Goal: Ask a question

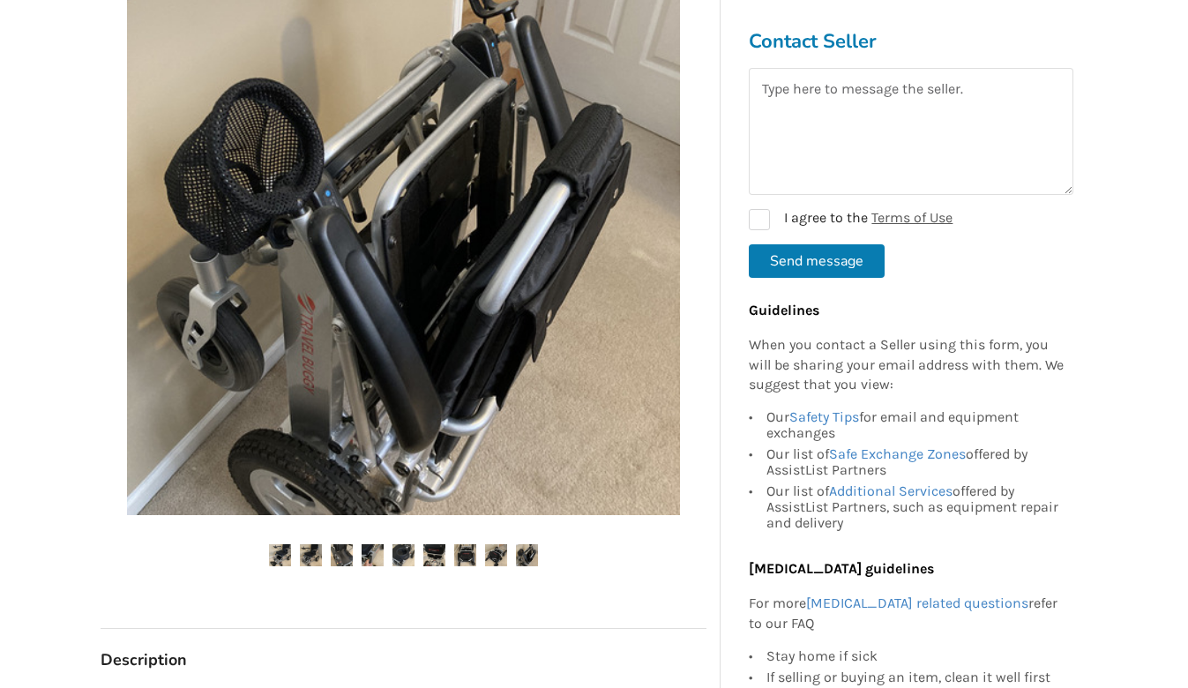
scroll to position [445, 0]
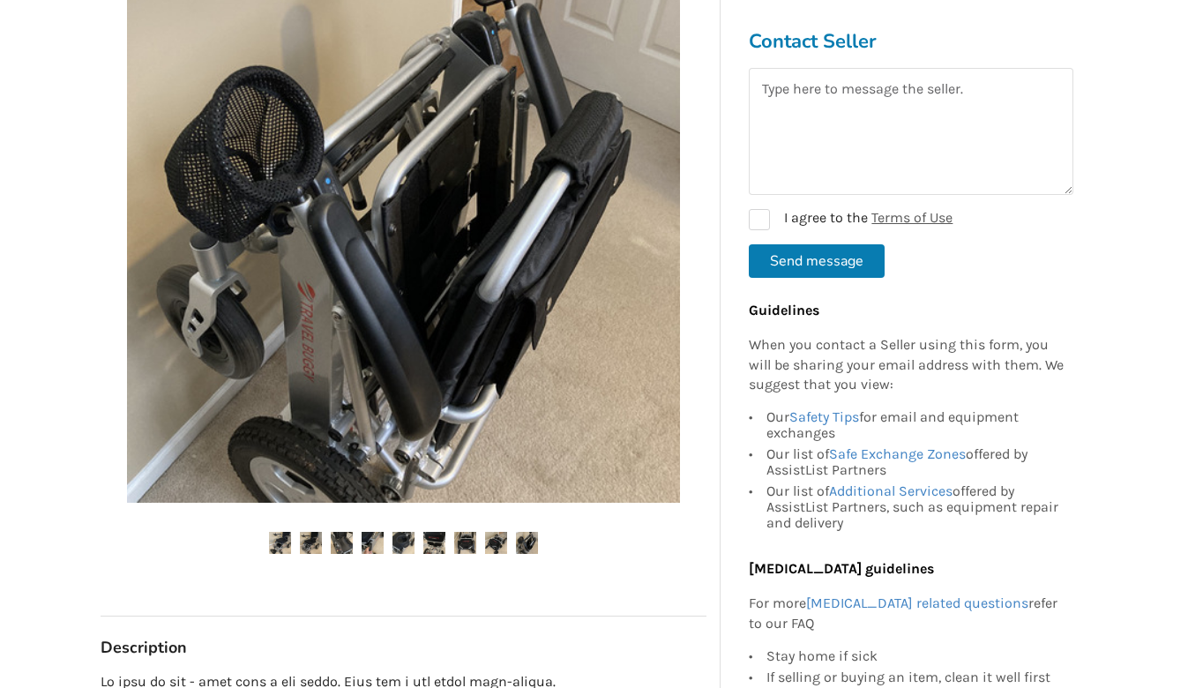
click at [304, 546] on img at bounding box center [311, 543] width 22 height 22
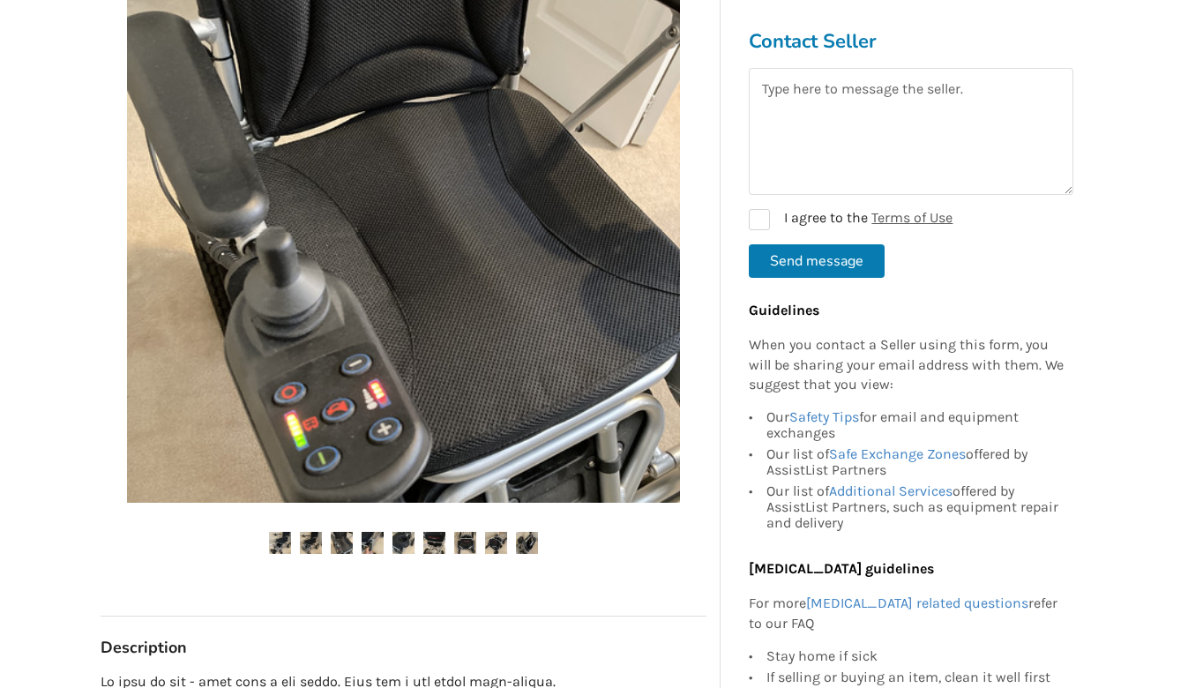
click at [338, 546] on img at bounding box center [342, 543] width 22 height 22
click at [400, 542] on img at bounding box center [404, 543] width 22 height 22
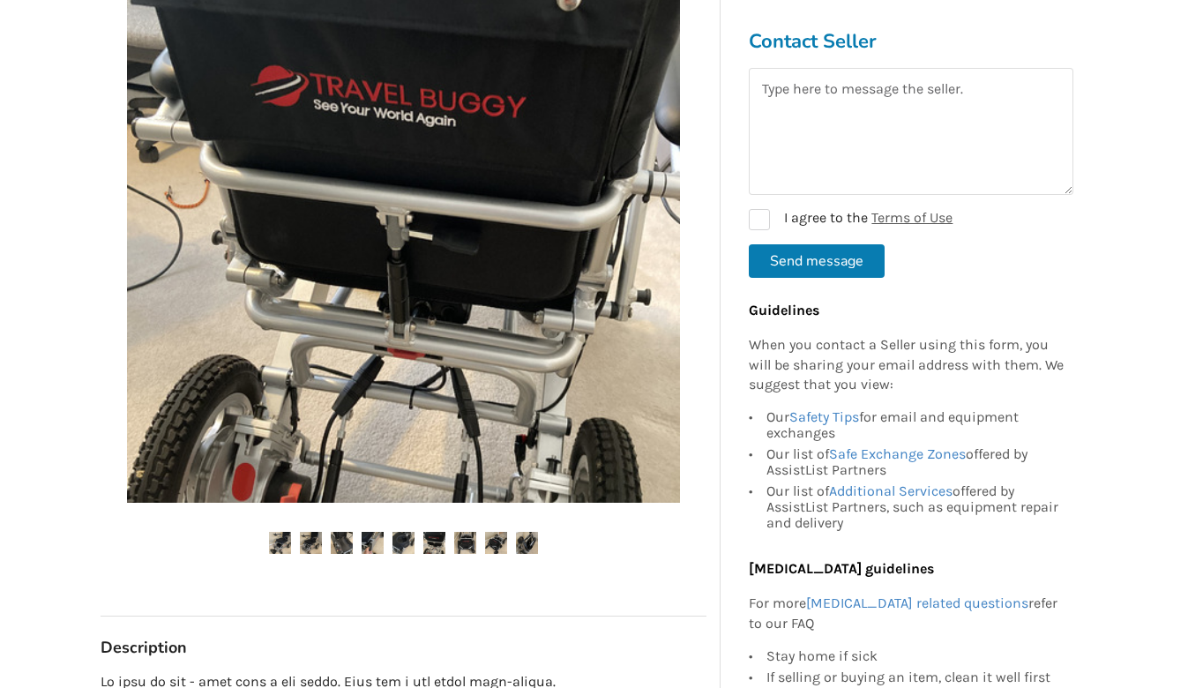
click at [429, 546] on img at bounding box center [434, 543] width 22 height 22
click at [466, 544] on img at bounding box center [465, 543] width 22 height 22
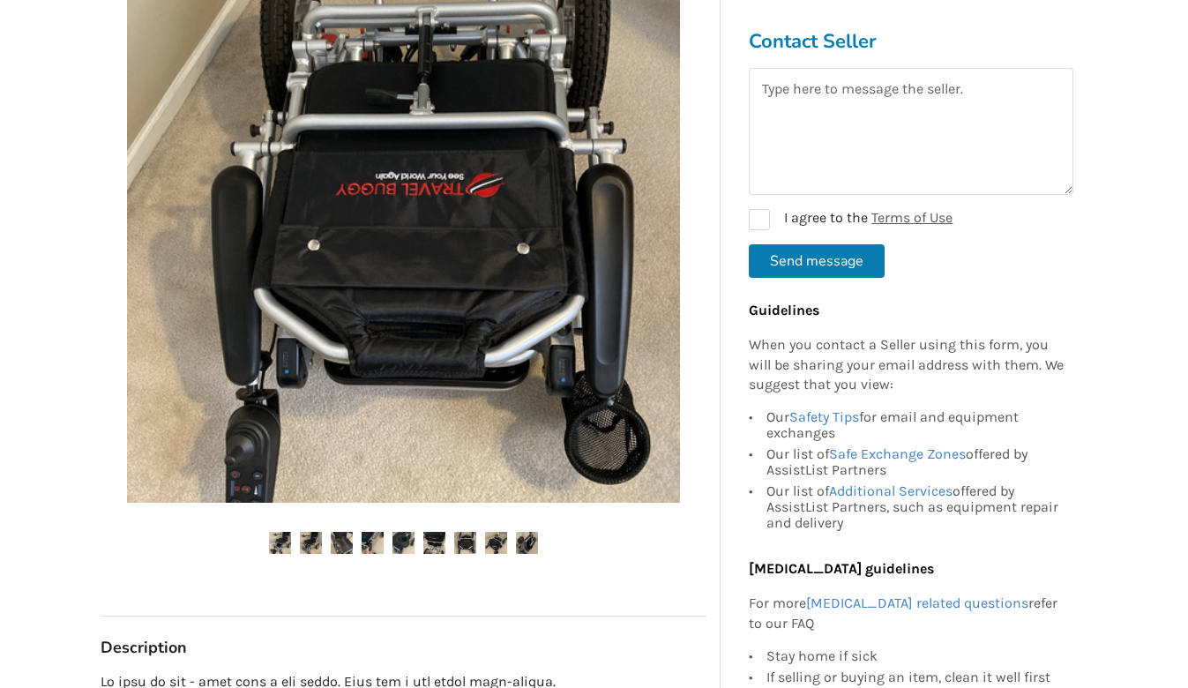
click at [465, 535] on img at bounding box center [465, 543] width 22 height 22
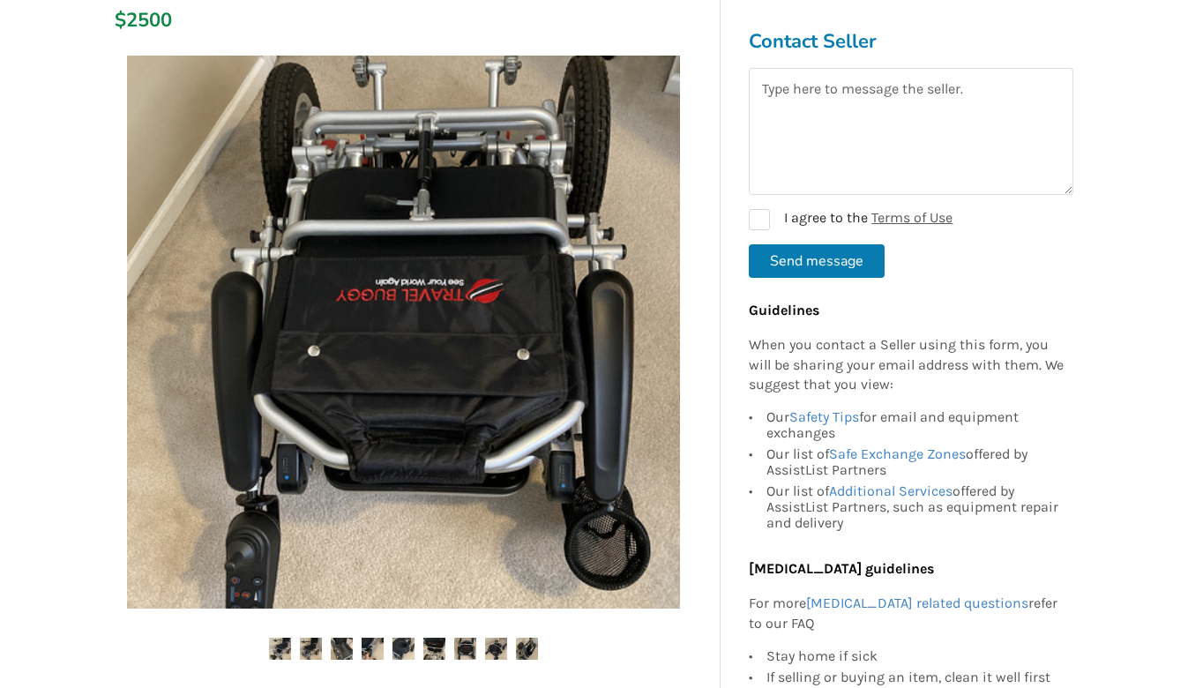
scroll to position [343, 0]
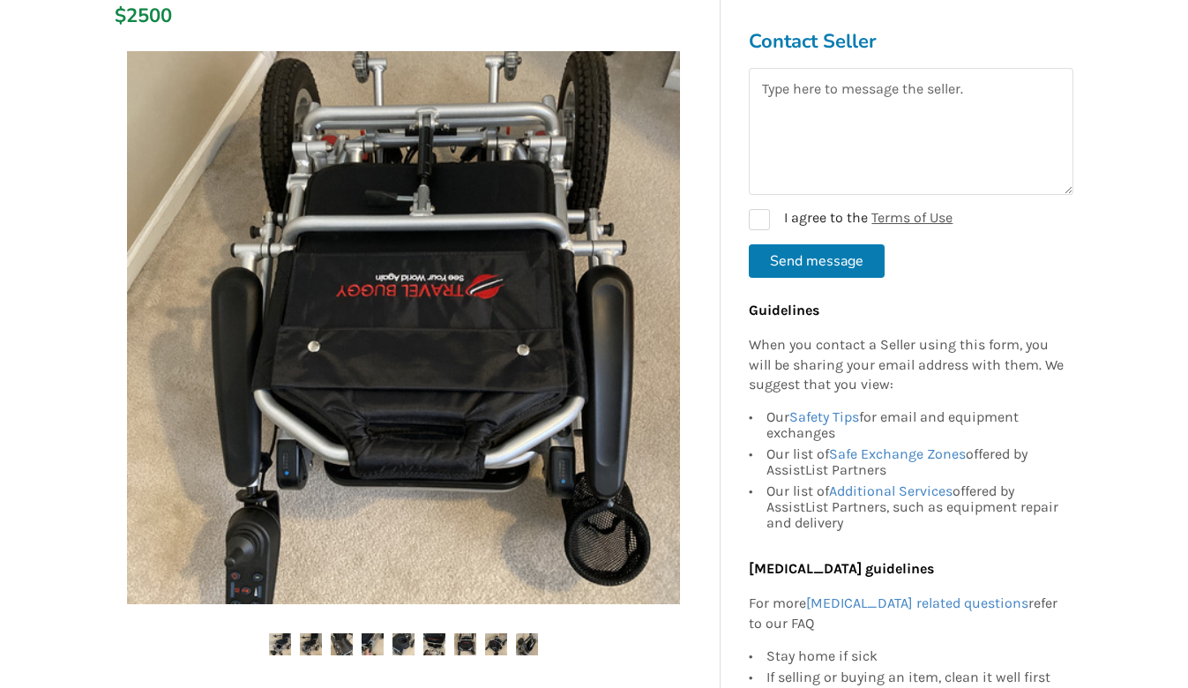
click at [498, 640] on img at bounding box center [496, 644] width 22 height 22
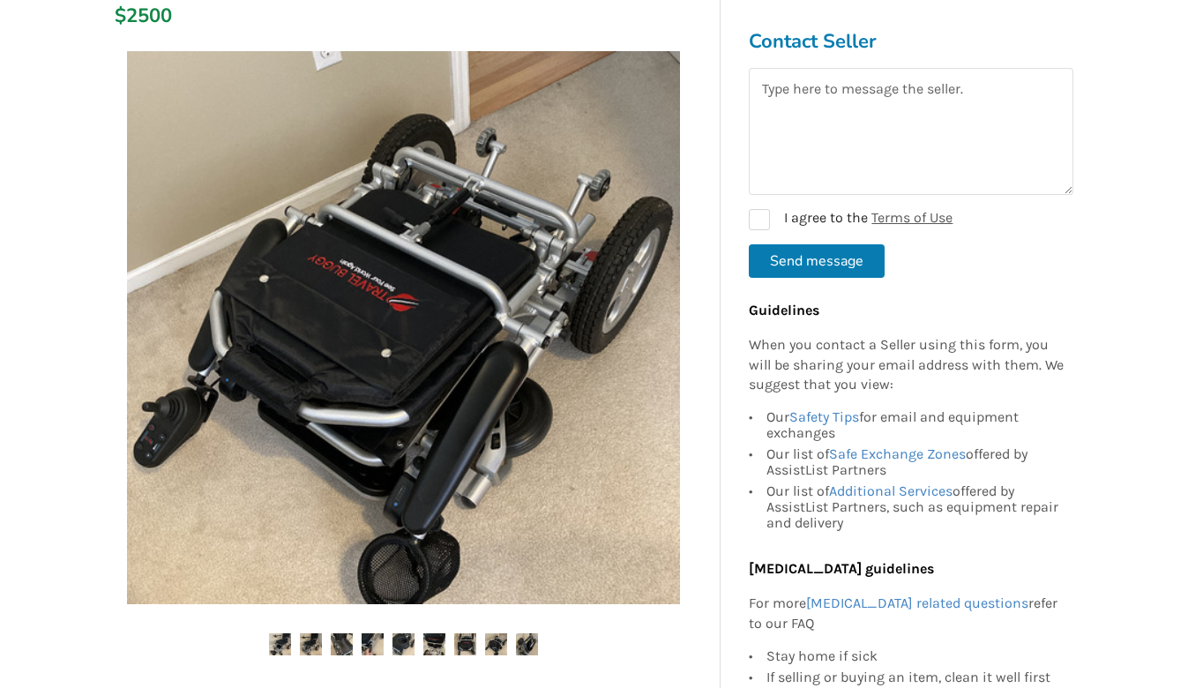
click at [528, 644] on img at bounding box center [527, 644] width 22 height 22
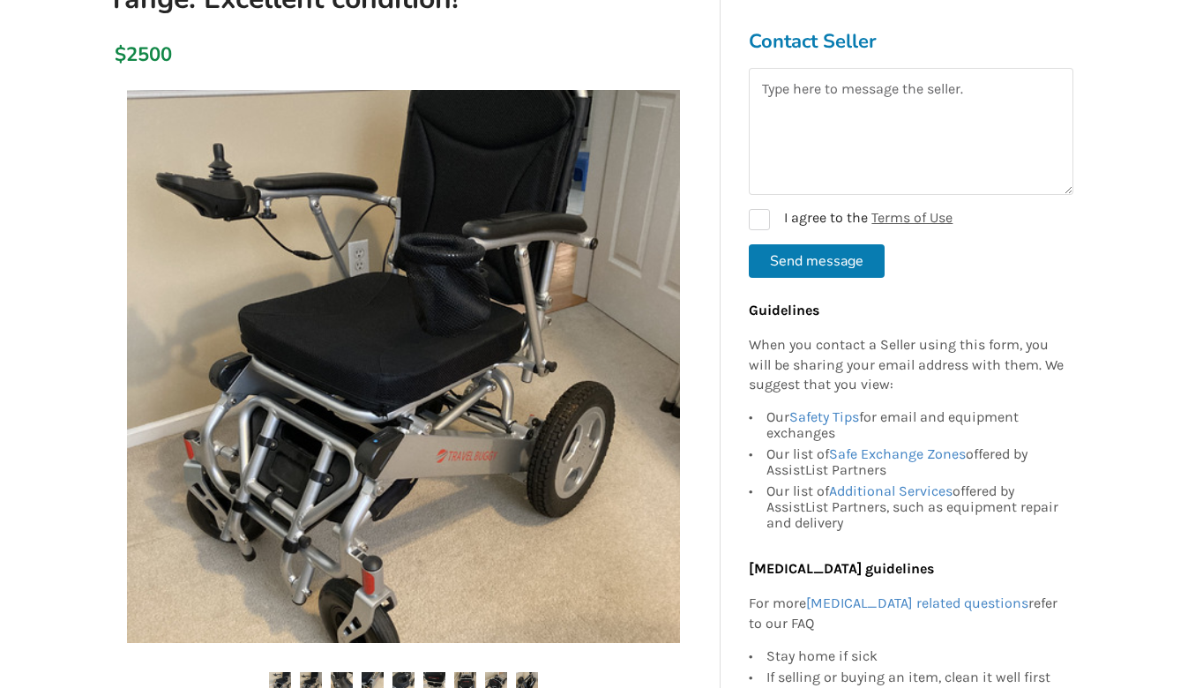
scroll to position [311, 0]
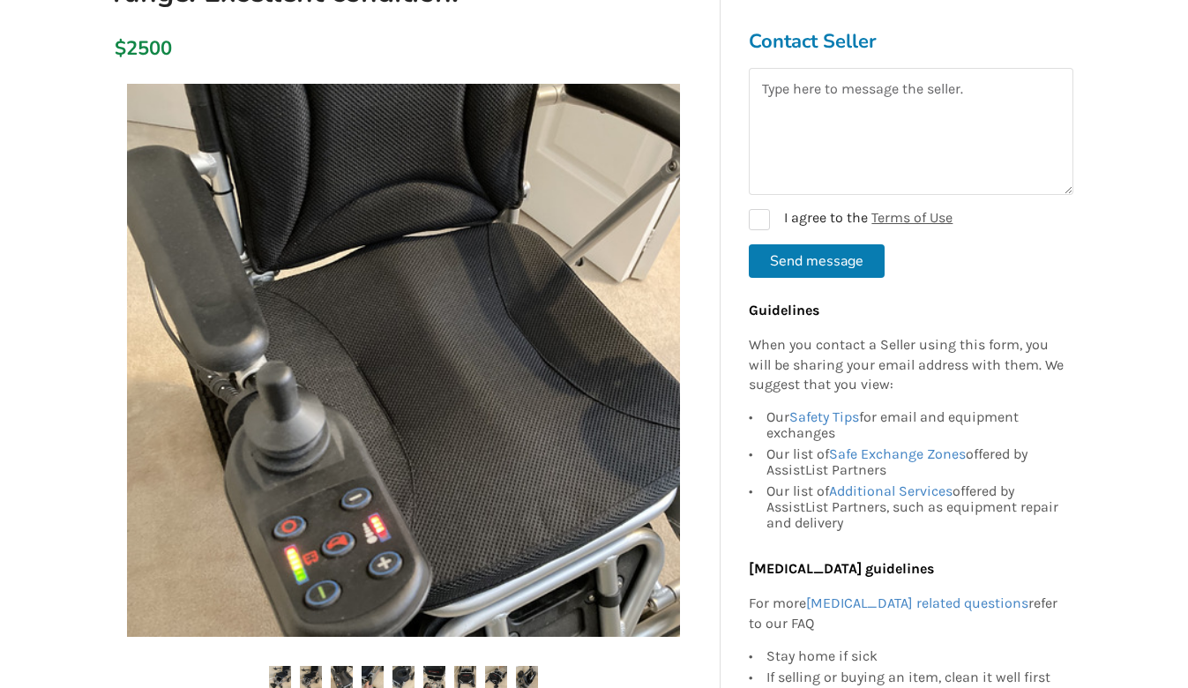
click at [761, 277] on button "Send message" at bounding box center [817, 261] width 136 height 34
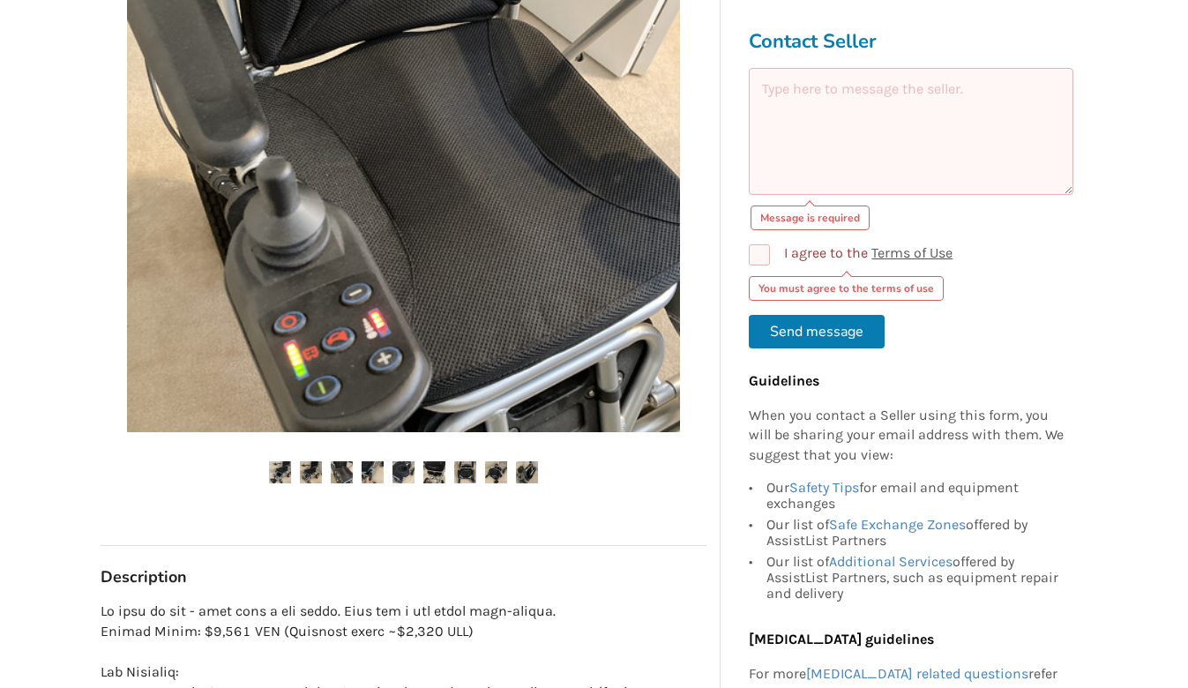
scroll to position [520, 0]
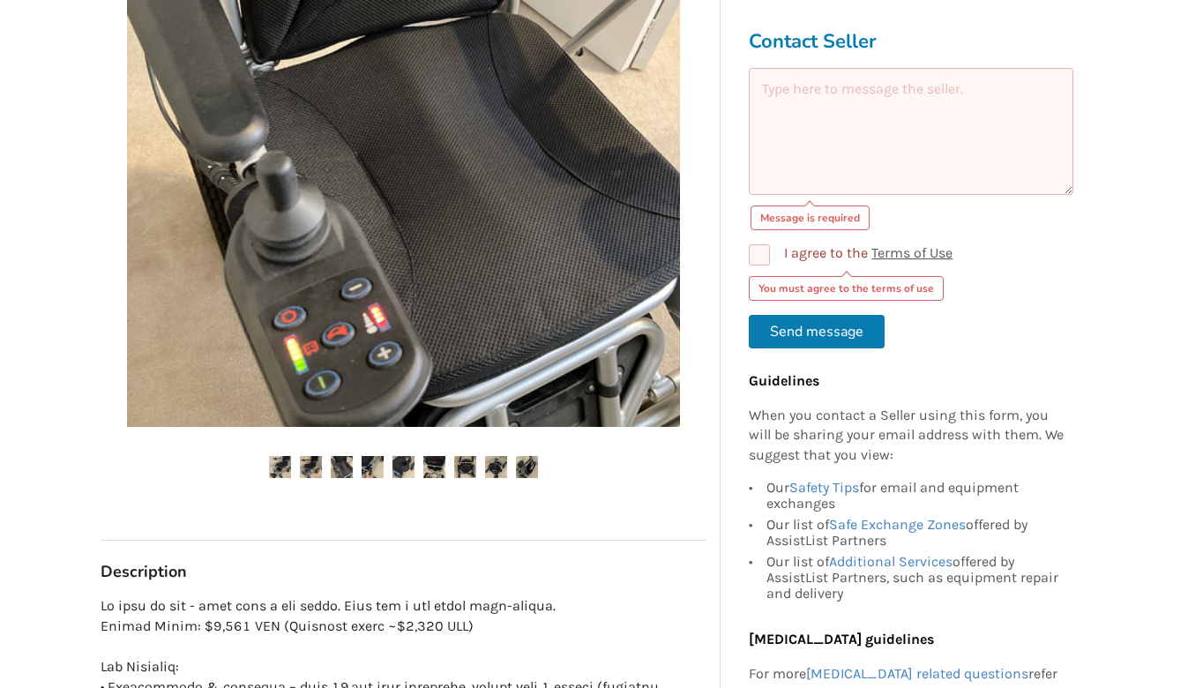
click at [314, 469] on img at bounding box center [311, 467] width 22 height 22
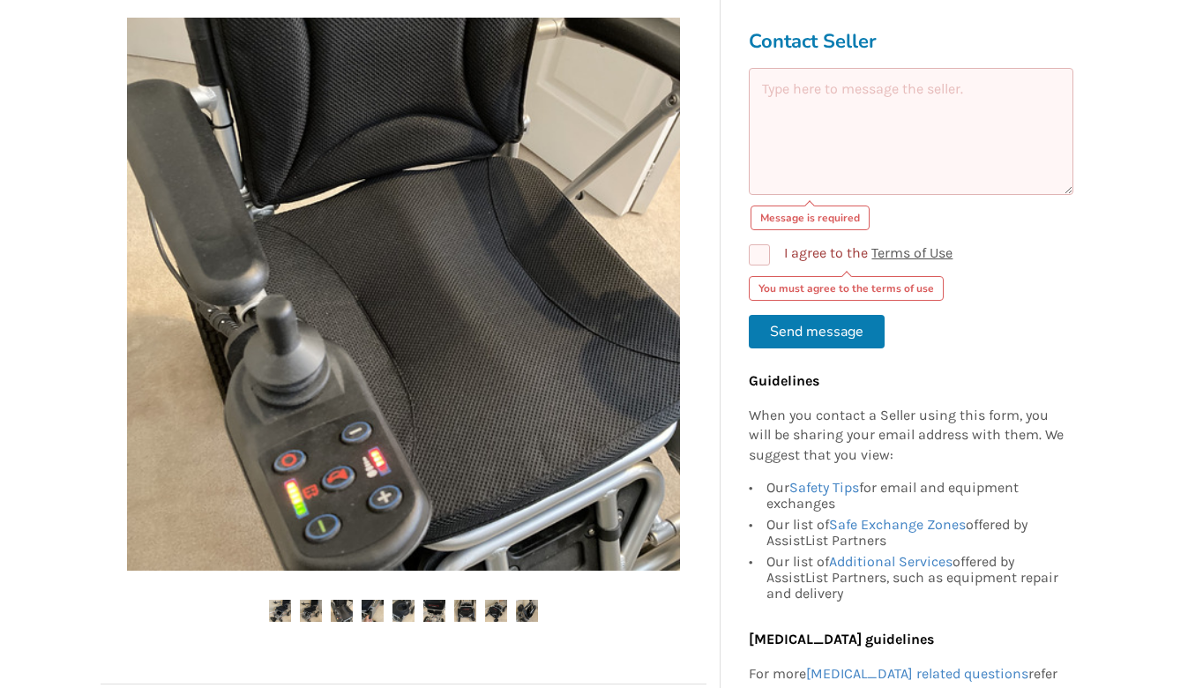
scroll to position [457, 0]
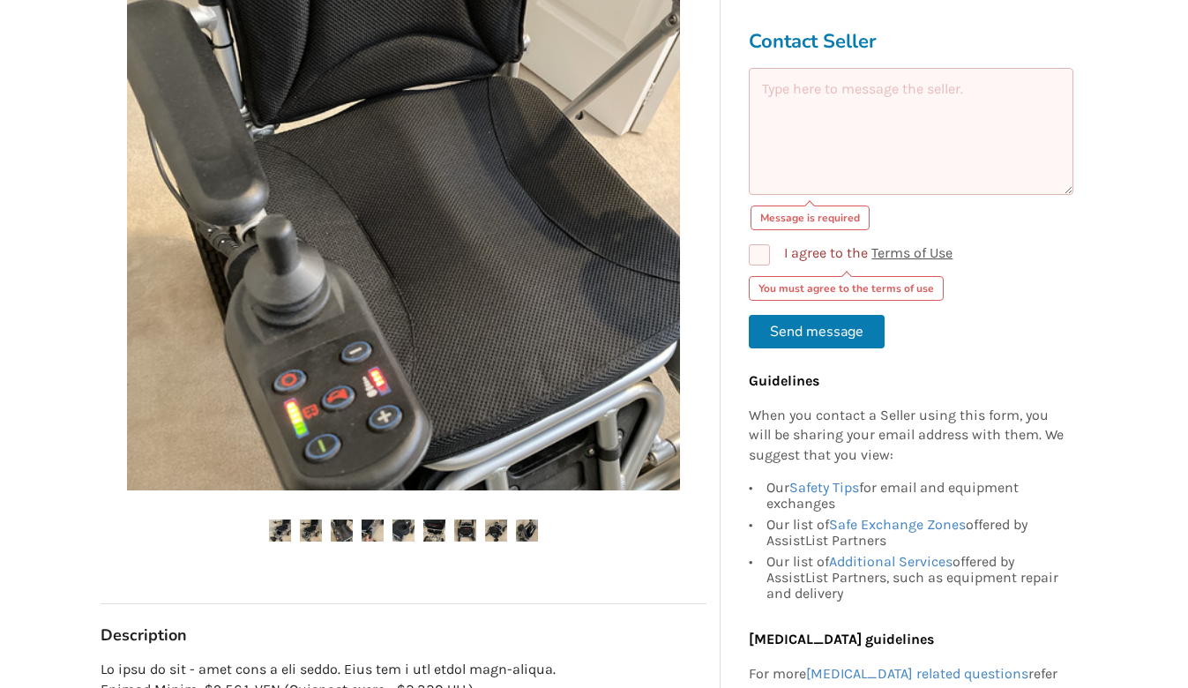
click at [378, 532] on img at bounding box center [373, 531] width 22 height 22
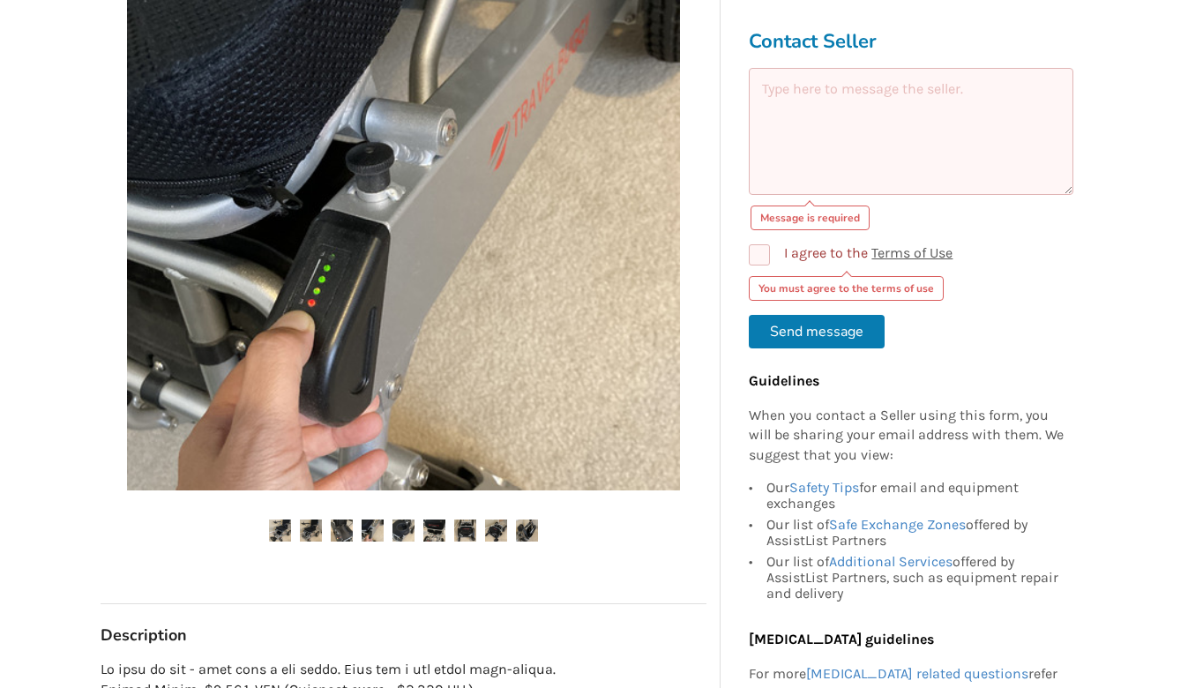
click at [397, 532] on img at bounding box center [404, 531] width 22 height 22
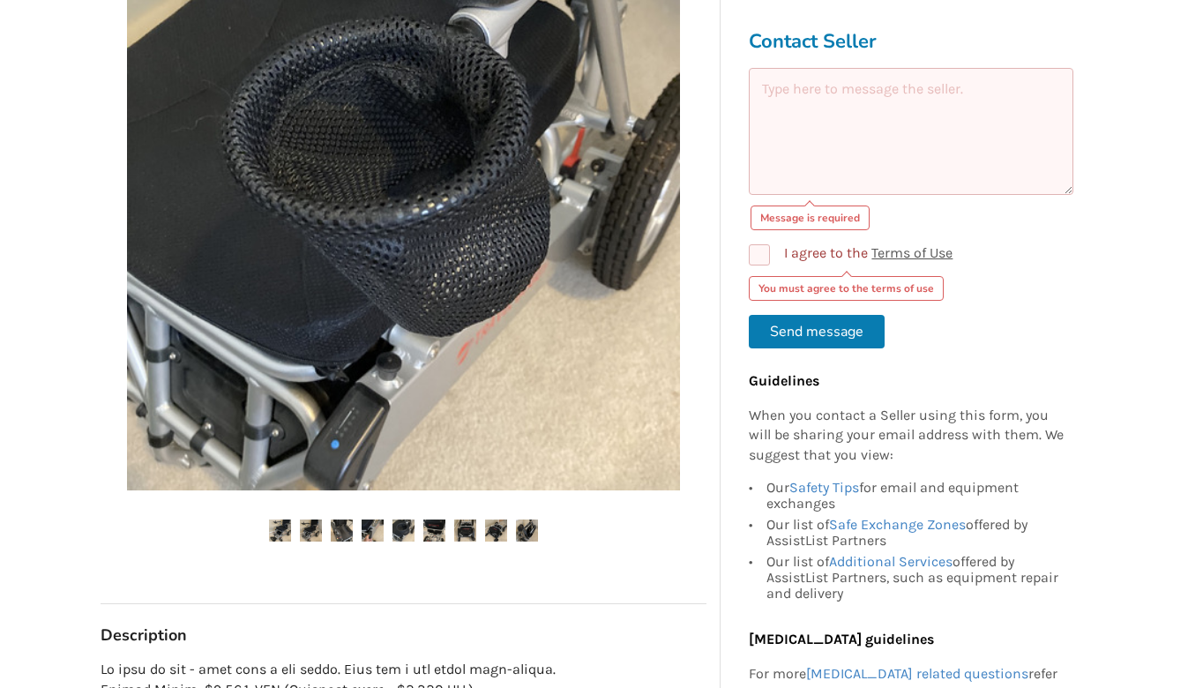
scroll to position [450, 0]
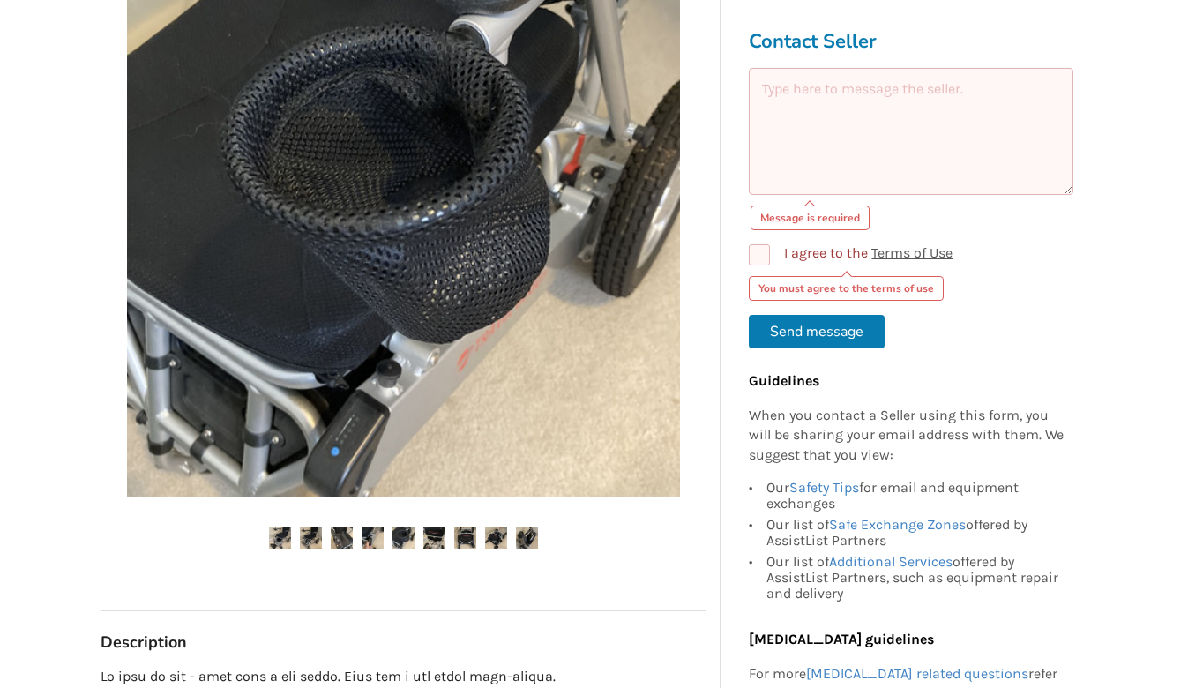
click at [448, 537] on ul at bounding box center [404, 539] width 606 height 24
click at [442, 537] on img at bounding box center [434, 538] width 22 height 22
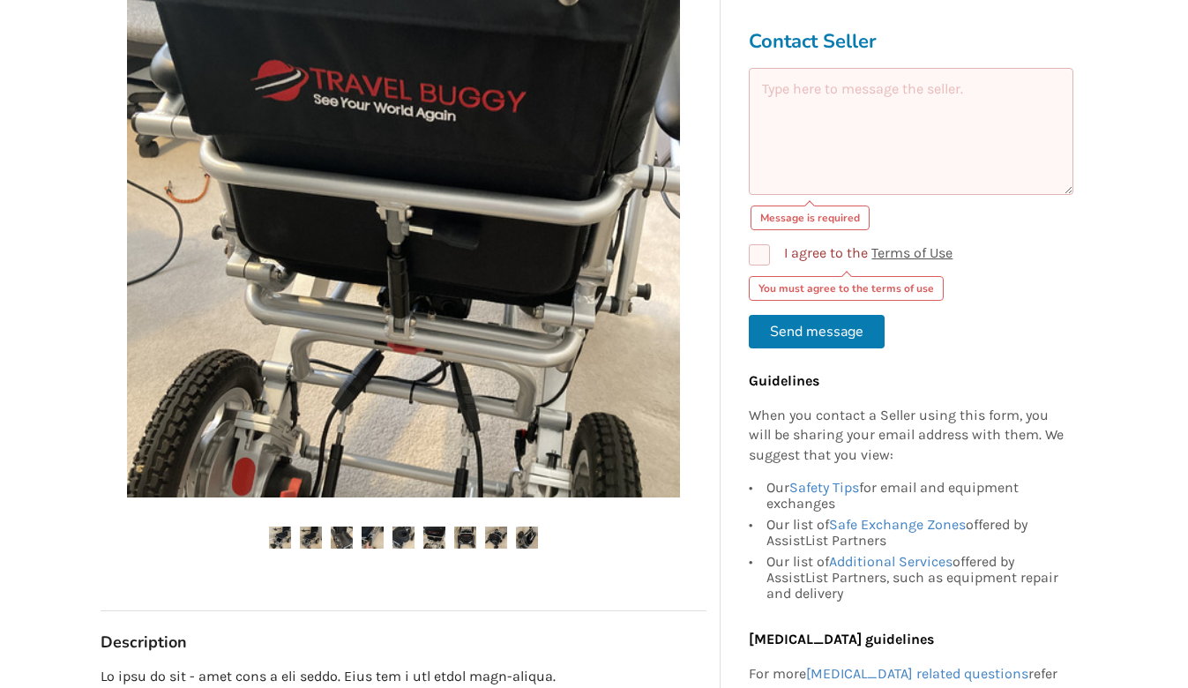
click at [468, 543] on img at bounding box center [465, 538] width 22 height 22
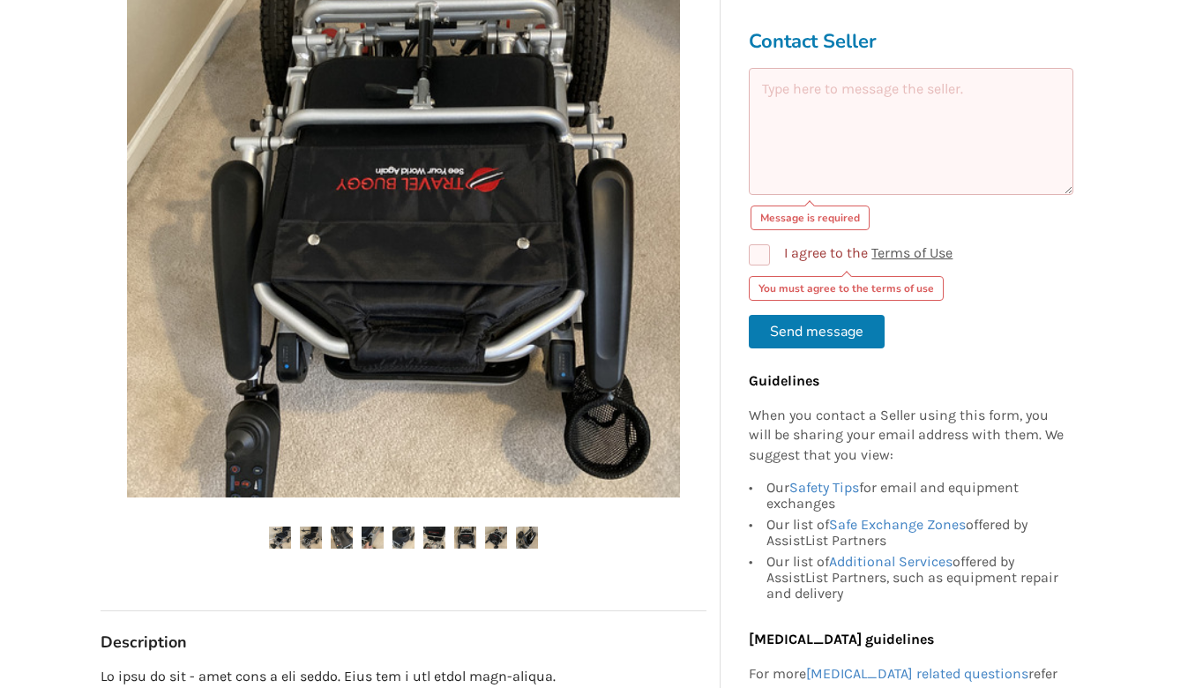
click at [483, 540] on ul at bounding box center [404, 539] width 606 height 24
click at [496, 540] on img at bounding box center [496, 538] width 22 height 22
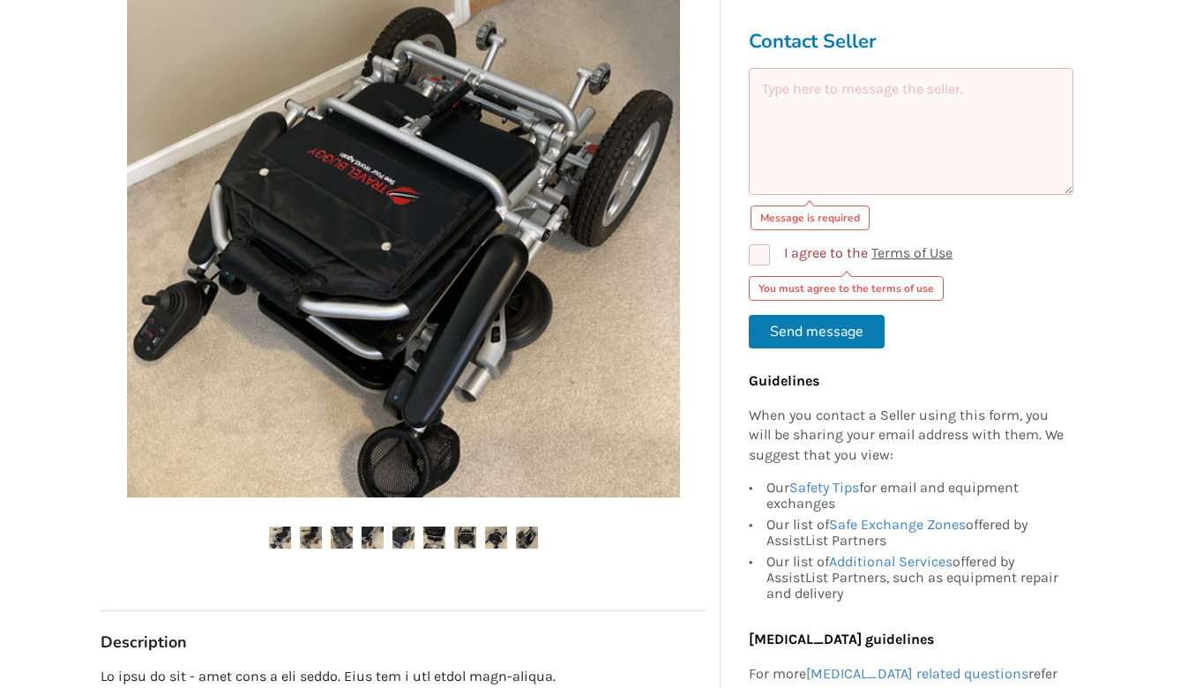
click at [524, 539] on img at bounding box center [527, 538] width 22 height 22
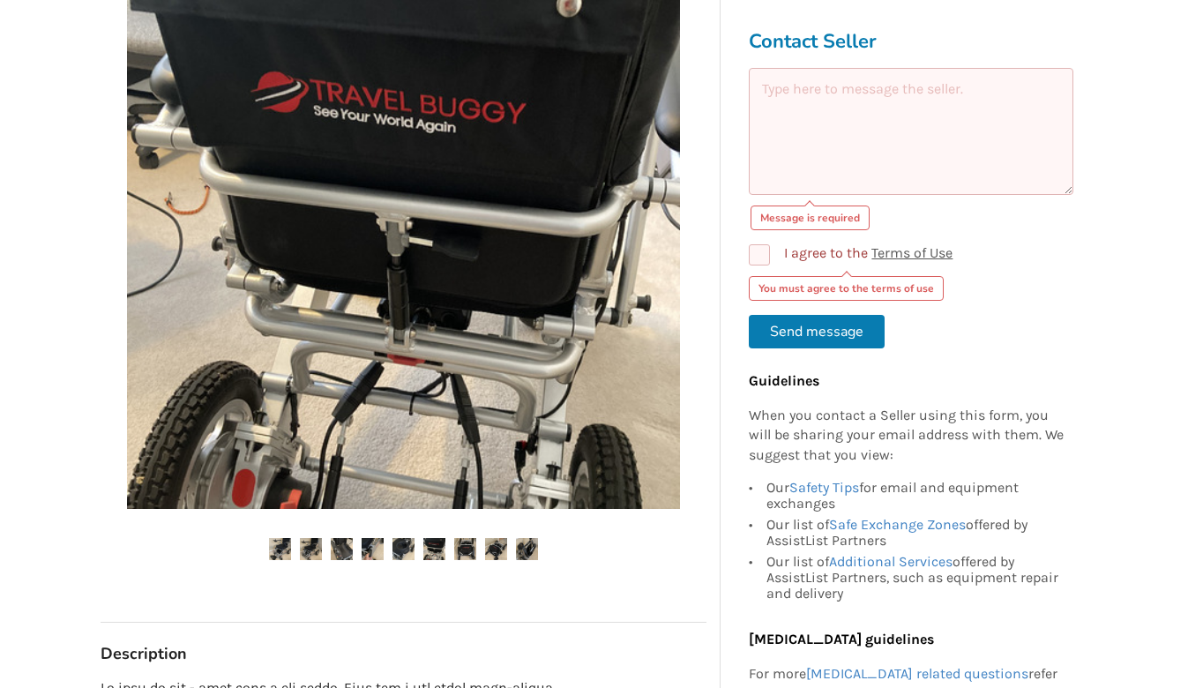
scroll to position [442, 0]
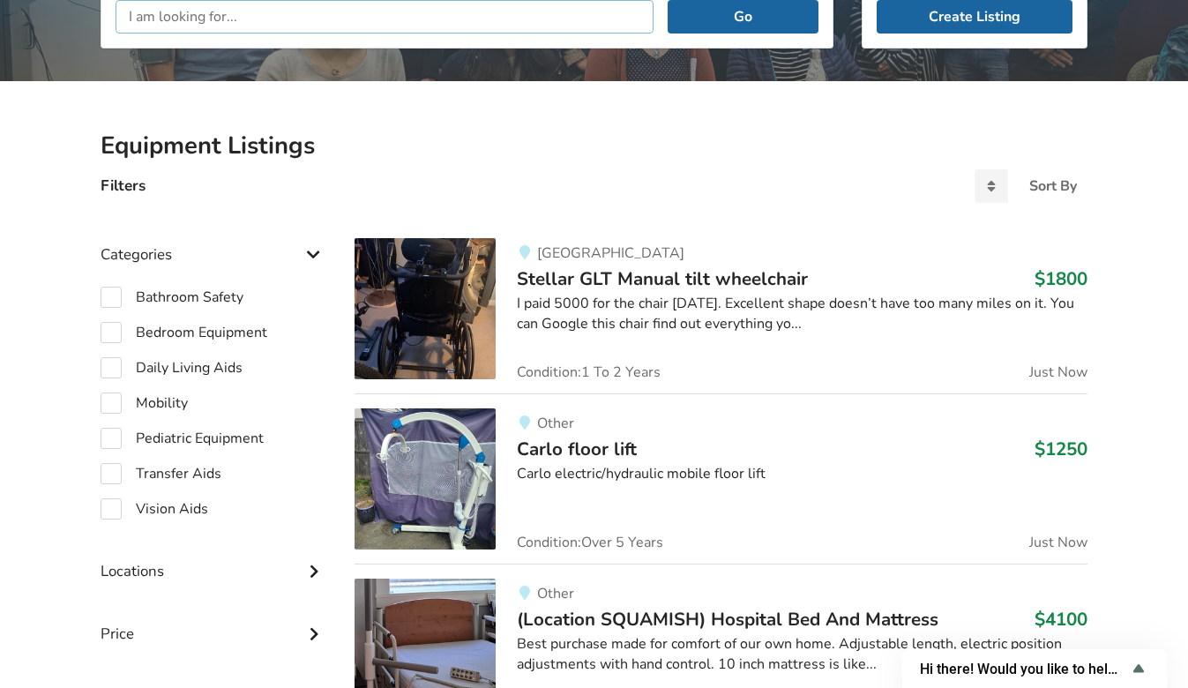
scroll to position [176, 0]
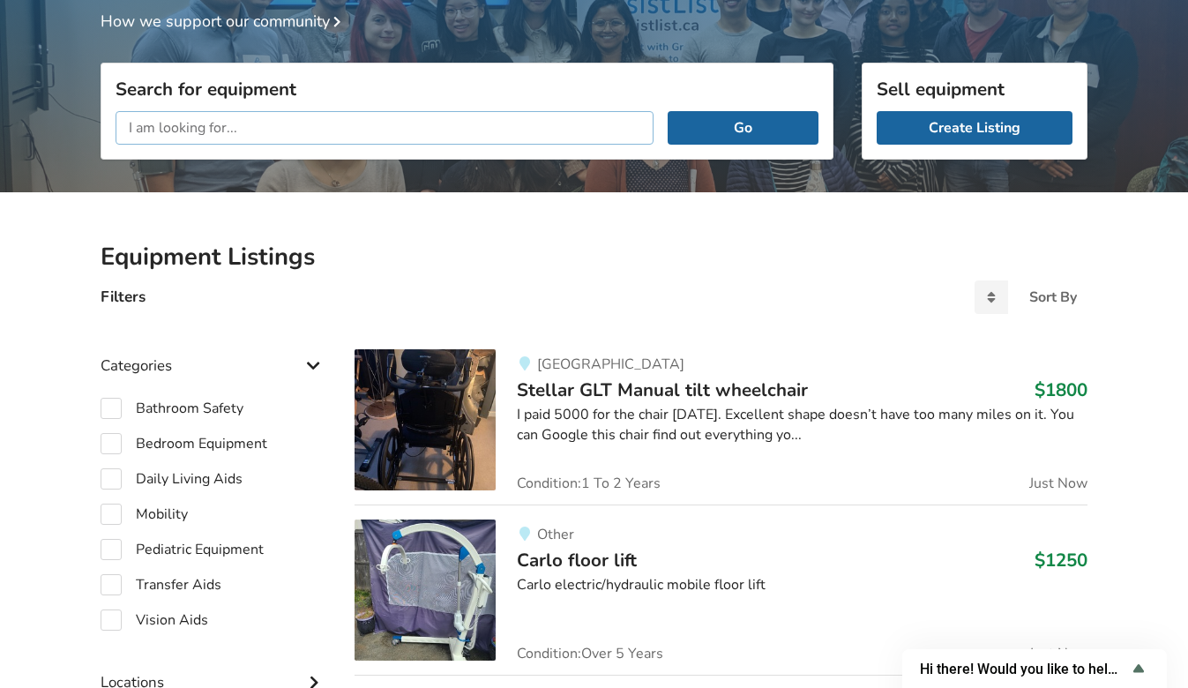
click at [354, 124] on input "text" at bounding box center [385, 128] width 538 height 34
click at [788, 125] on button "Go" at bounding box center [743, 128] width 151 height 34
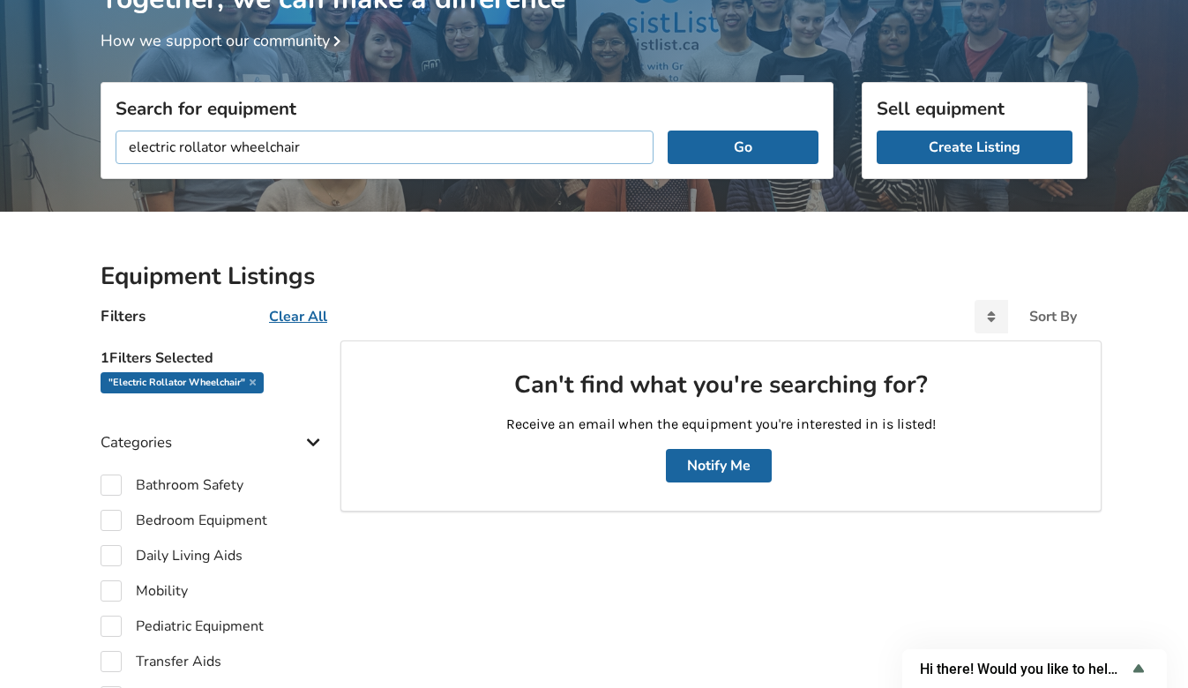
drag, startPoint x: 332, startPoint y: 142, endPoint x: 227, endPoint y: 145, distance: 105.0
click at [227, 145] on input "electric rollator wheelchair" at bounding box center [385, 148] width 538 height 34
click at [668, 131] on button "Go" at bounding box center [743, 148] width 151 height 34
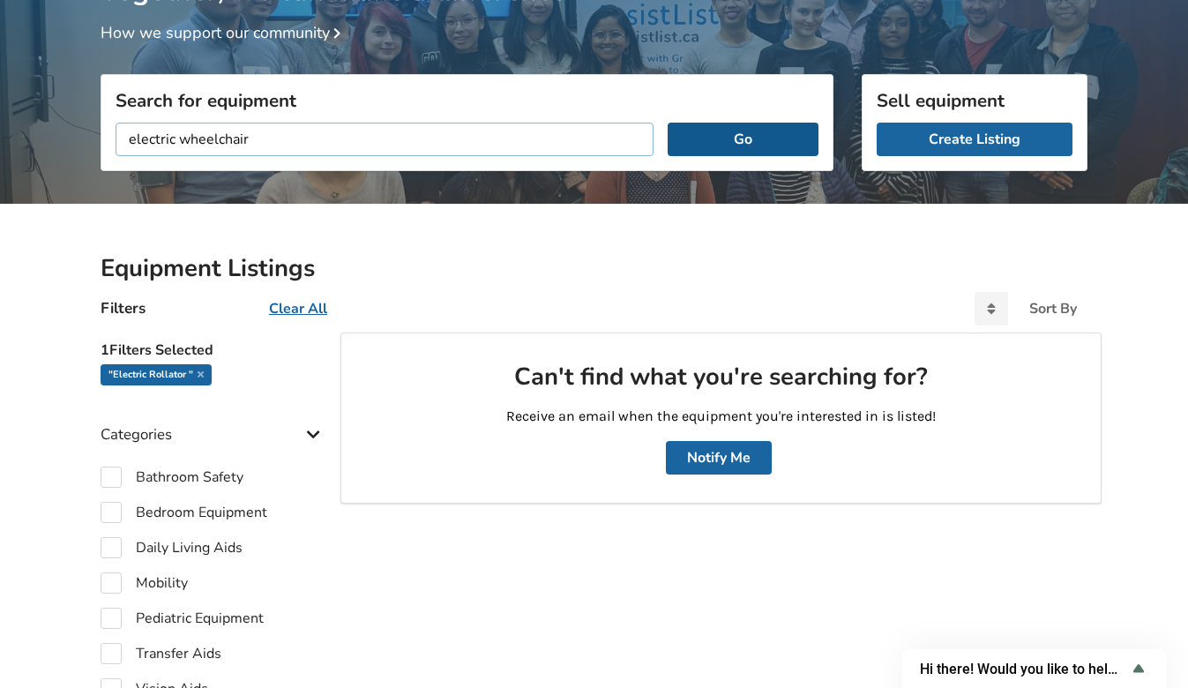
type input "electric wheelchair"
click at [724, 139] on button "Go" at bounding box center [743, 140] width 151 height 34
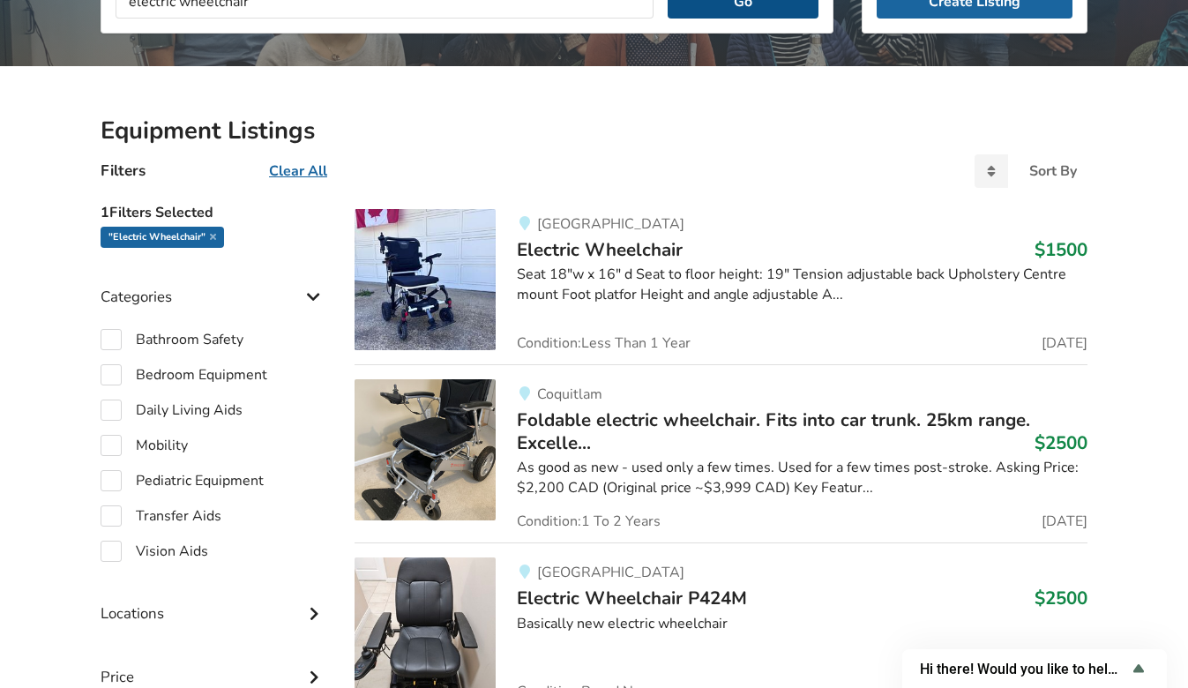
scroll to position [299, 0]
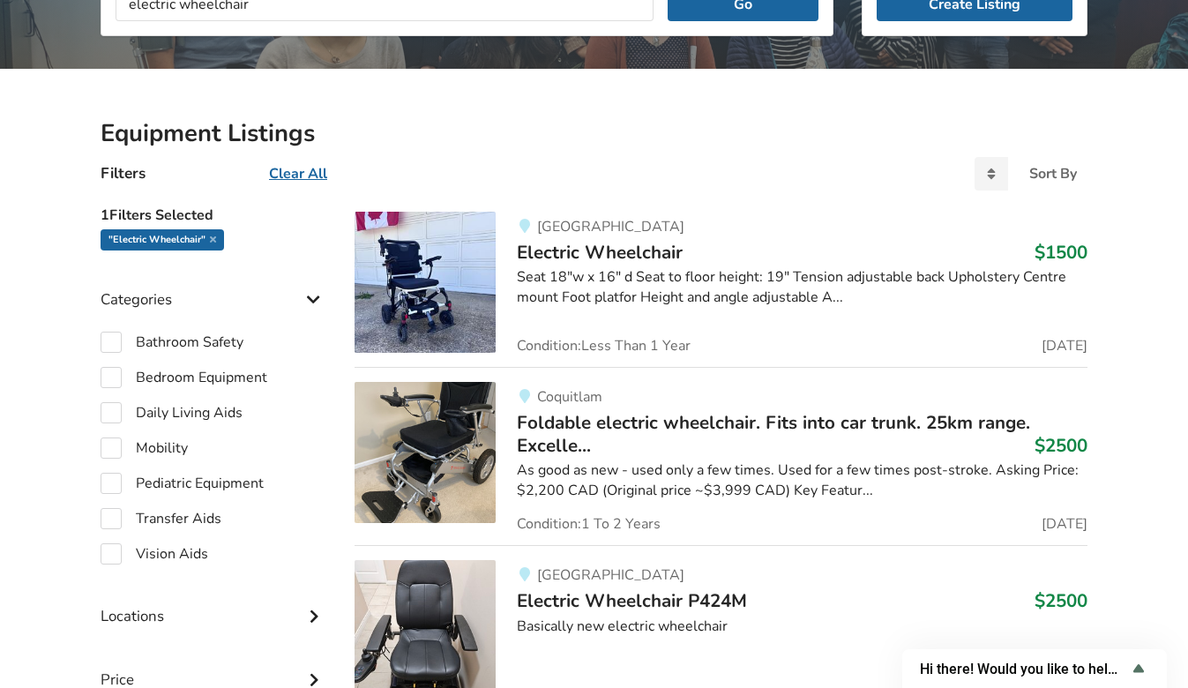
click at [618, 251] on span "Electric Wheelchair" at bounding box center [600, 252] width 166 height 25
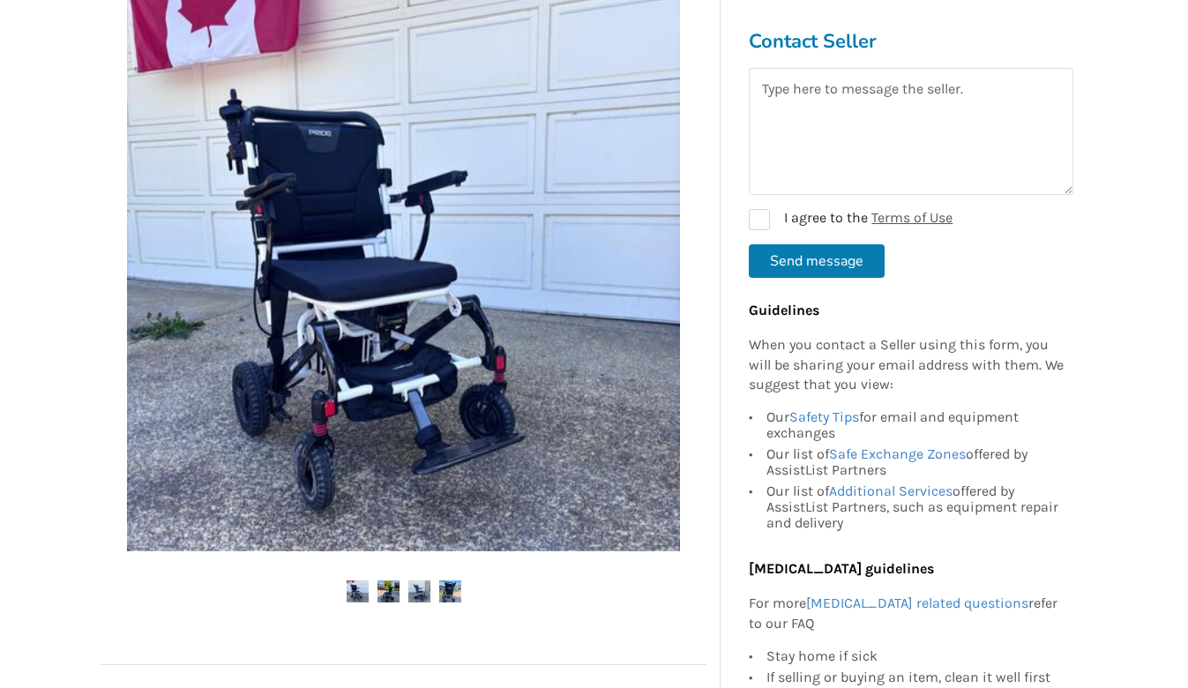
scroll to position [197, 0]
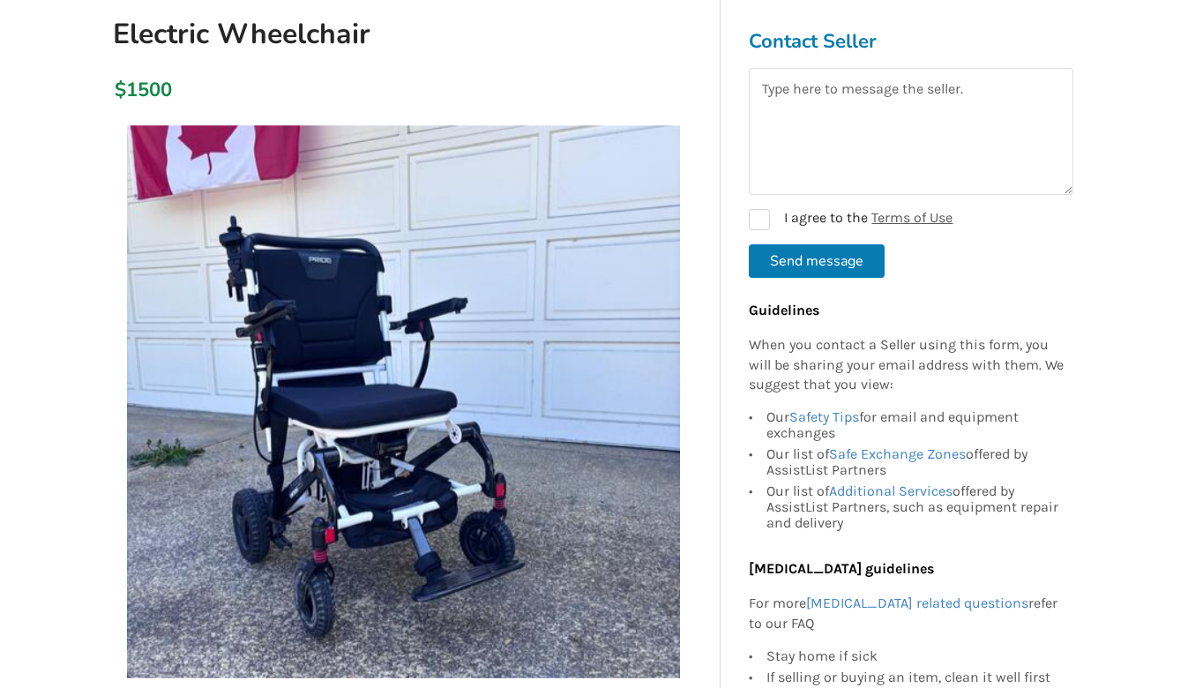
click at [533, 382] on img at bounding box center [403, 401] width 553 height 553
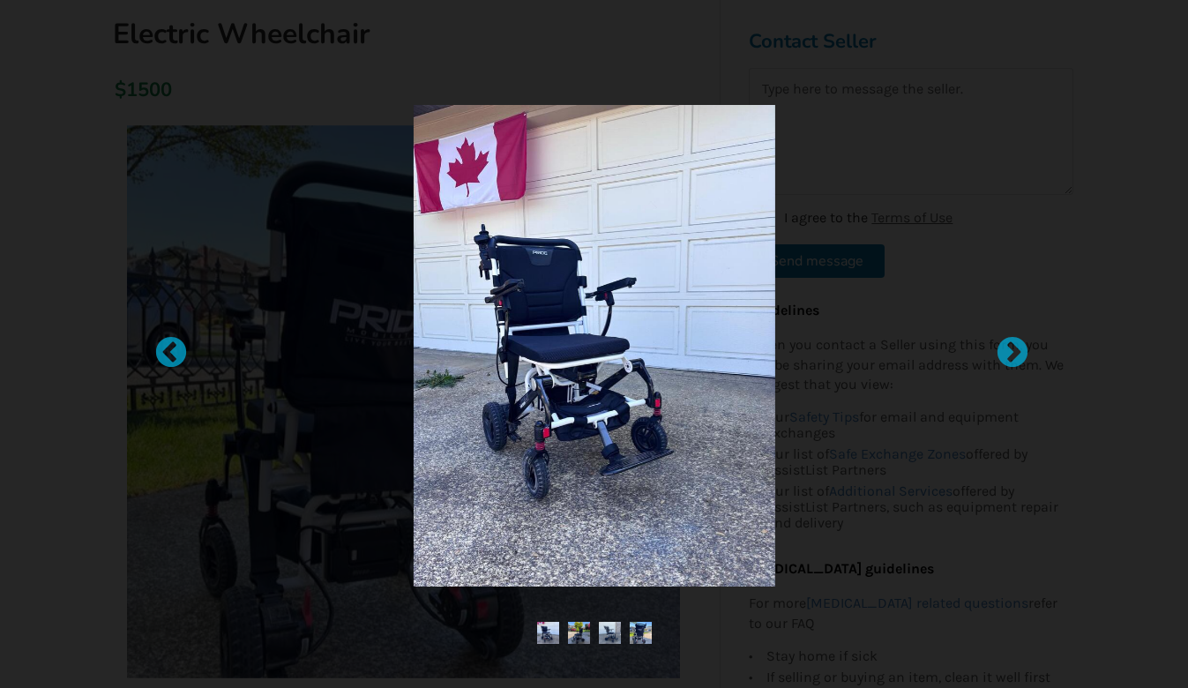
click at [535, 379] on img at bounding box center [595, 346] width 362 height 482
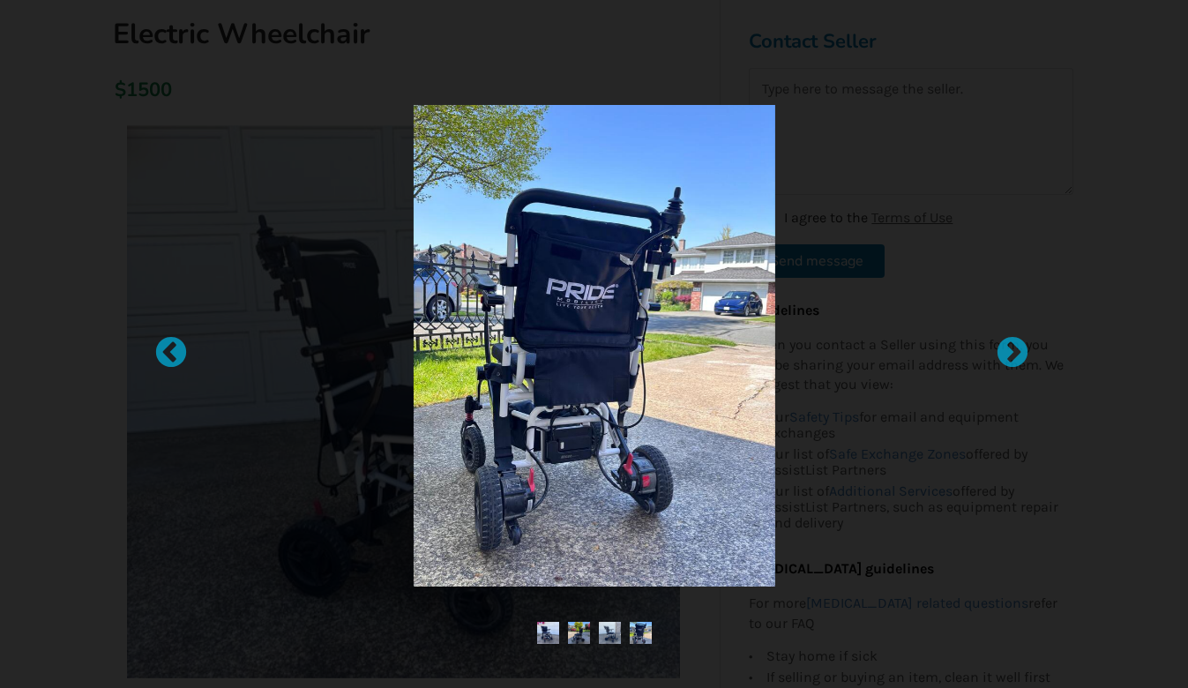
scroll to position [299, 0]
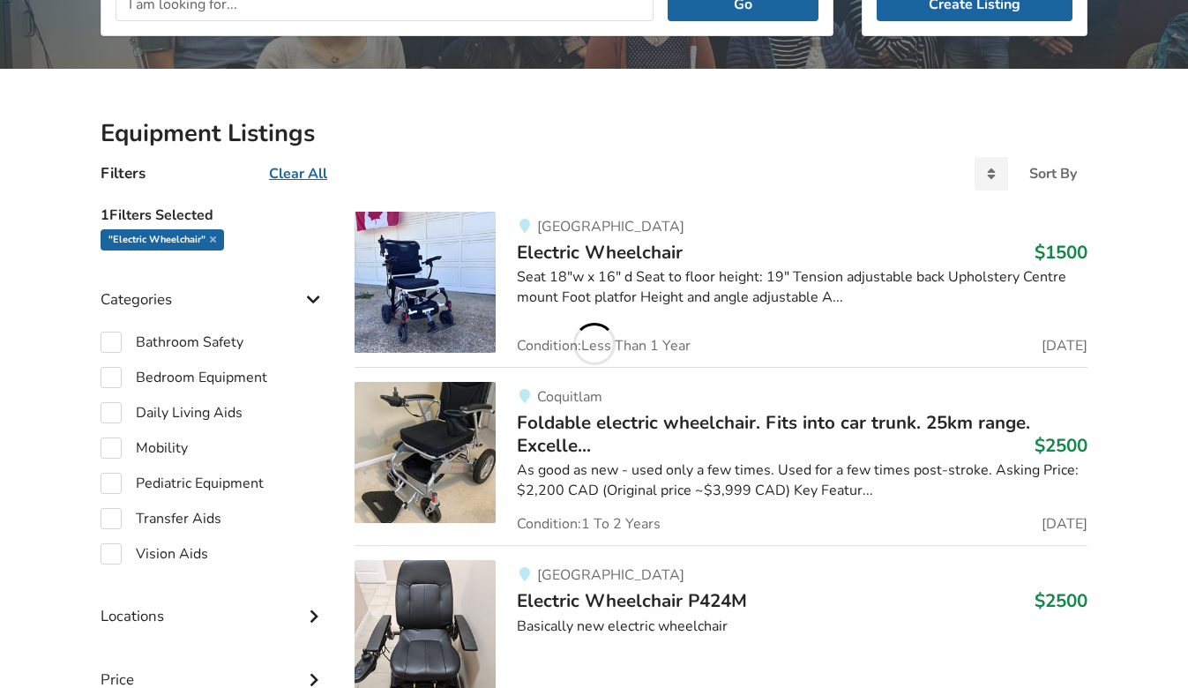
click at [582, 255] on span "Electric Wheelchair" at bounding box center [600, 252] width 166 height 25
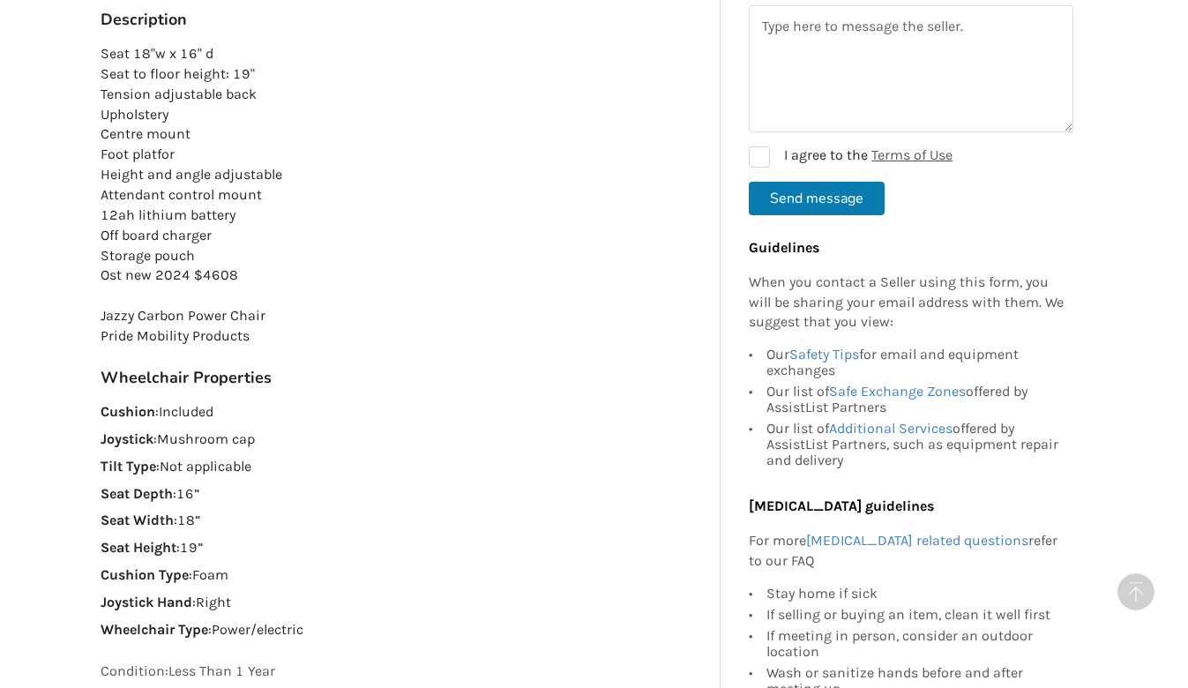
scroll to position [1000, 0]
click at [501, 387] on h3 "Wheelchair Properties" at bounding box center [404, 379] width 606 height 20
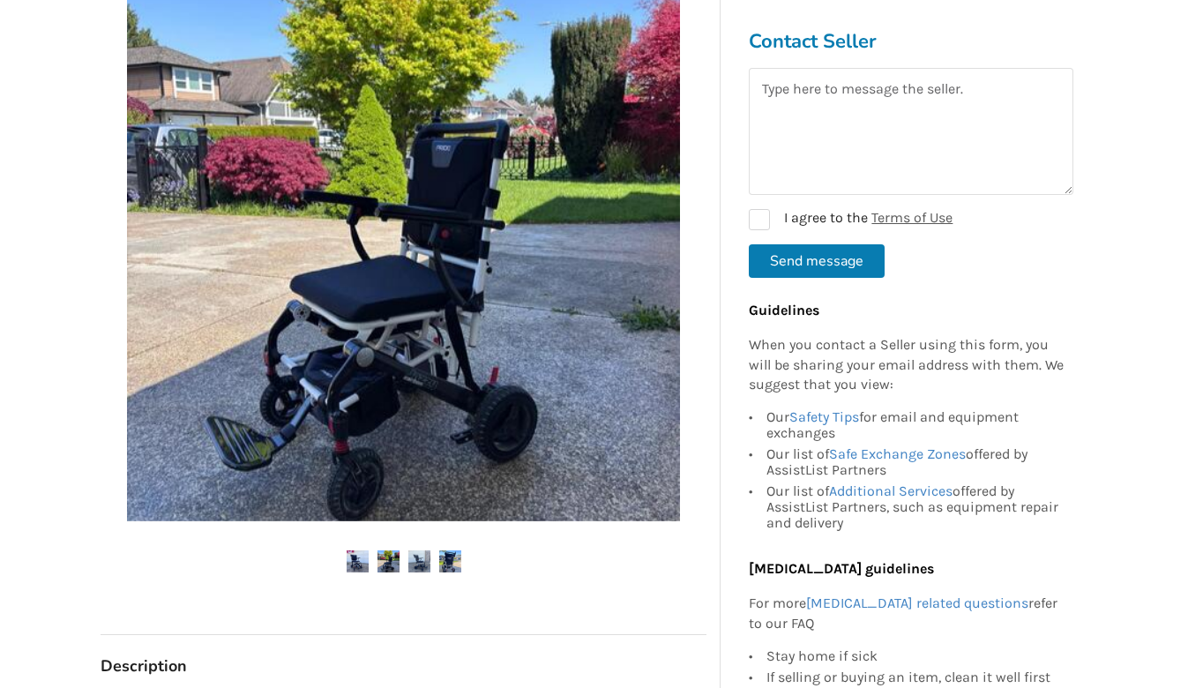
scroll to position [351, 0]
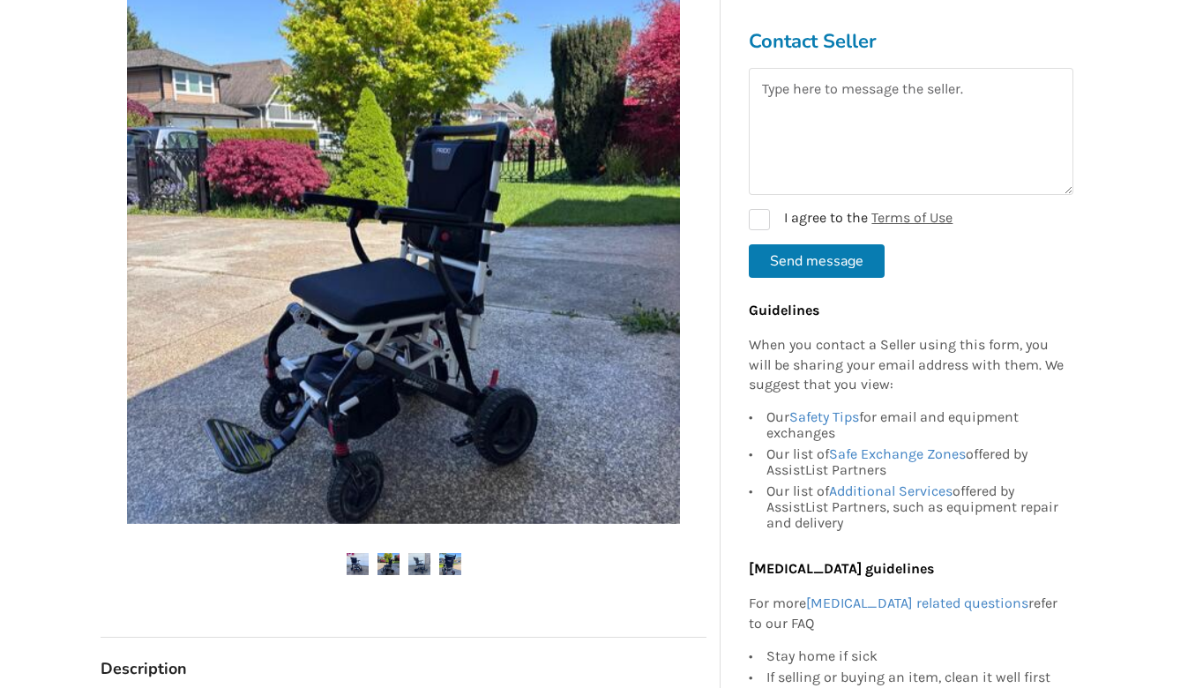
click at [498, 364] on img at bounding box center [403, 247] width 553 height 553
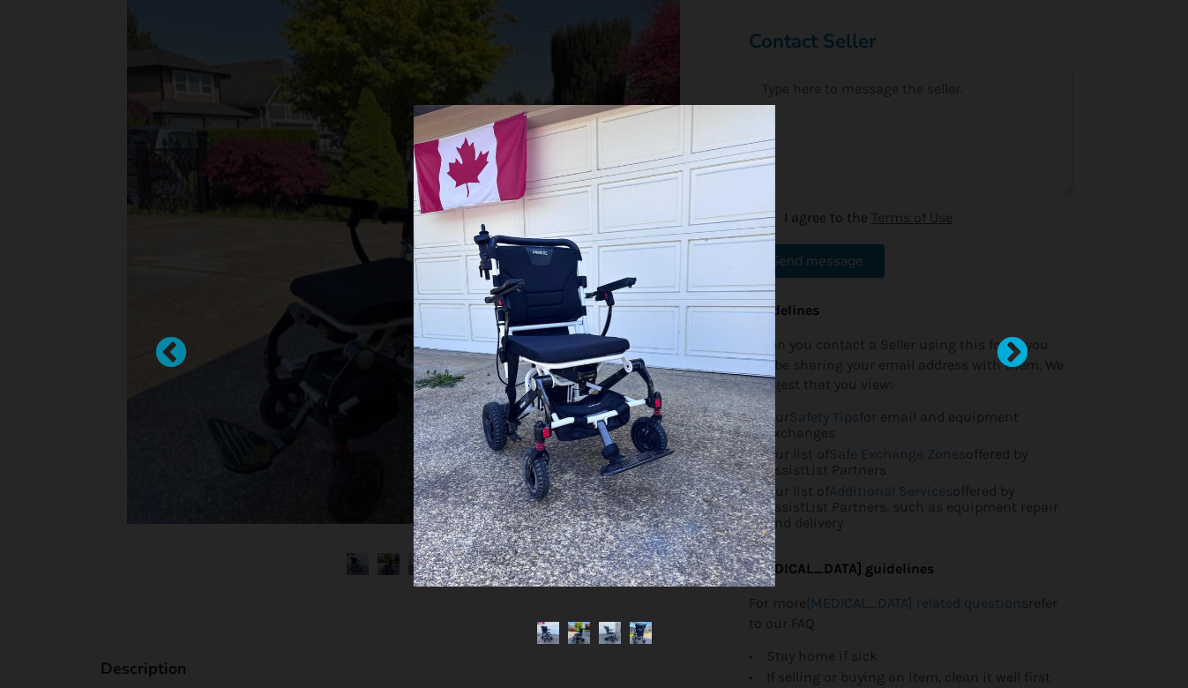
click at [1013, 346] on div at bounding box center [1004, 344] width 18 height 18
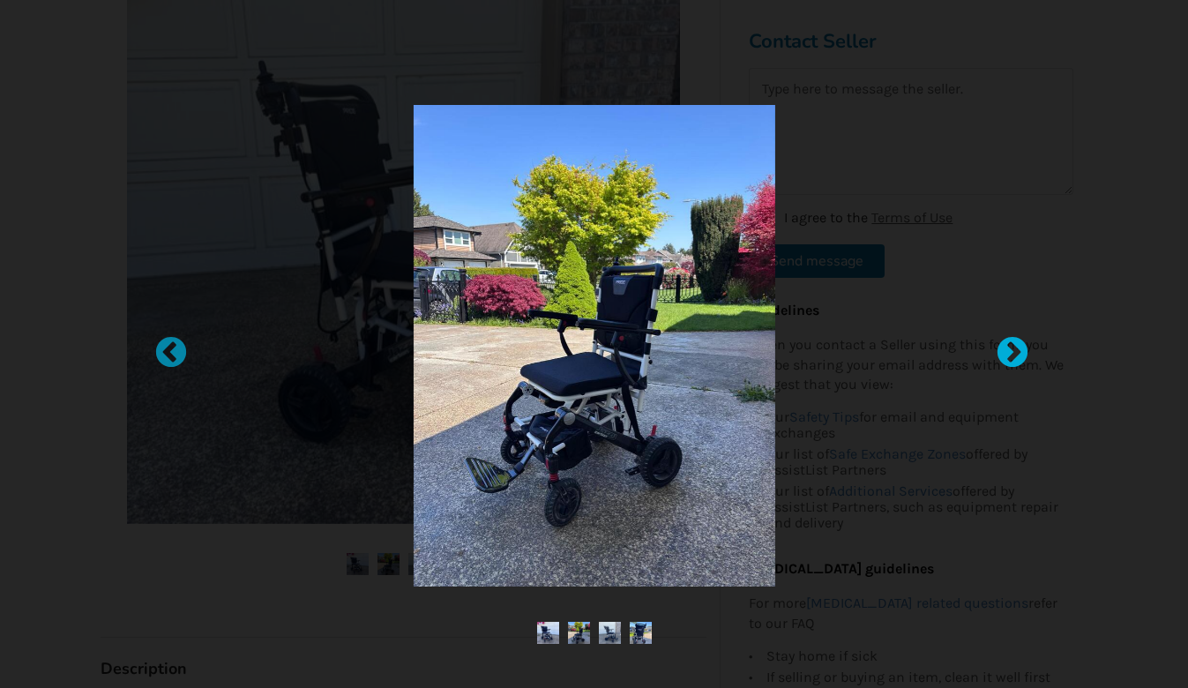
click at [1013, 348] on div at bounding box center [1004, 344] width 18 height 18
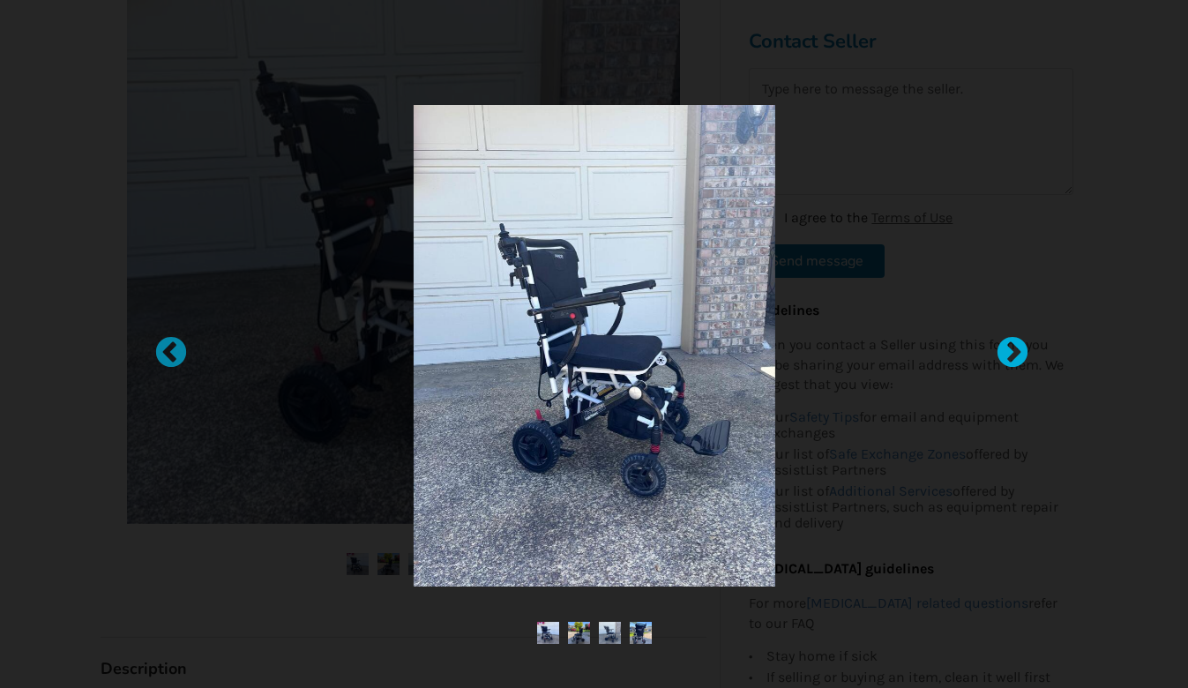
click at [1013, 348] on div at bounding box center [1004, 344] width 18 height 18
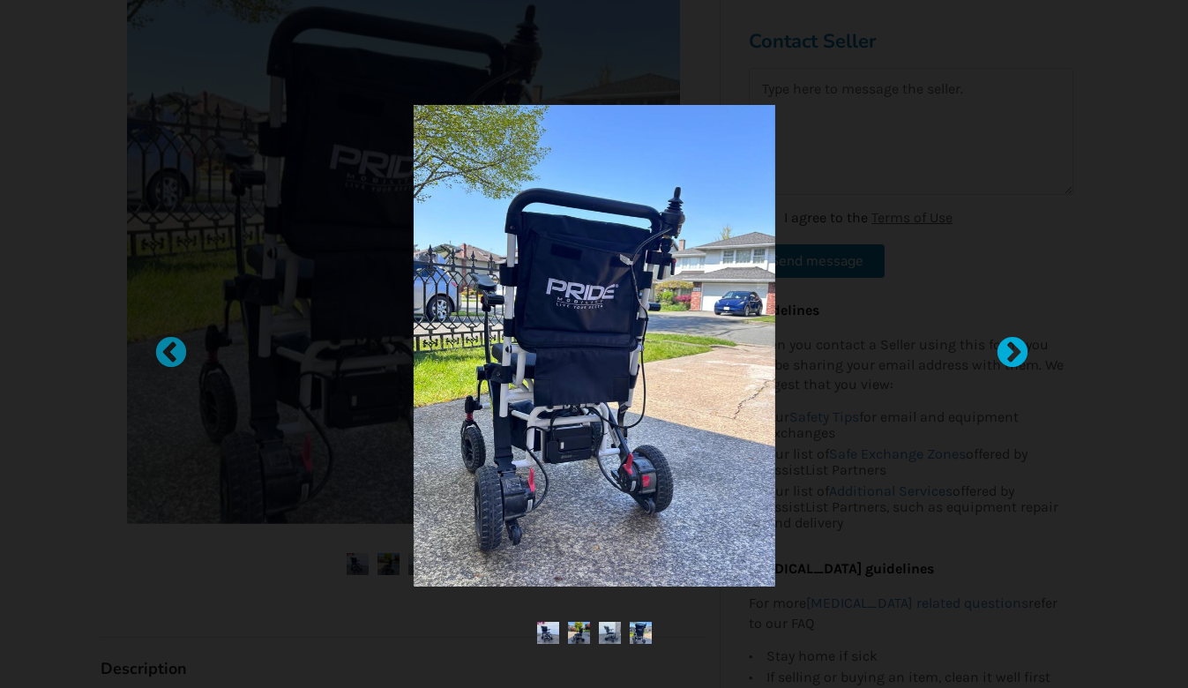
click at [1013, 347] on div at bounding box center [1004, 344] width 18 height 18
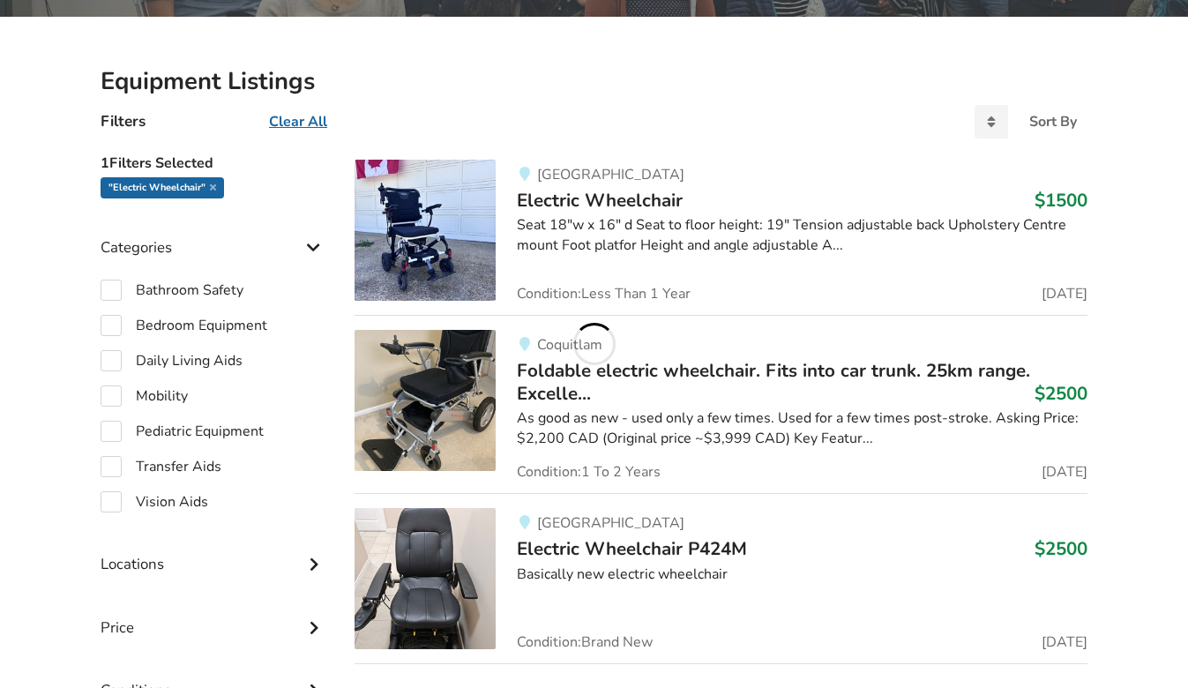
scroll to position [299, 0]
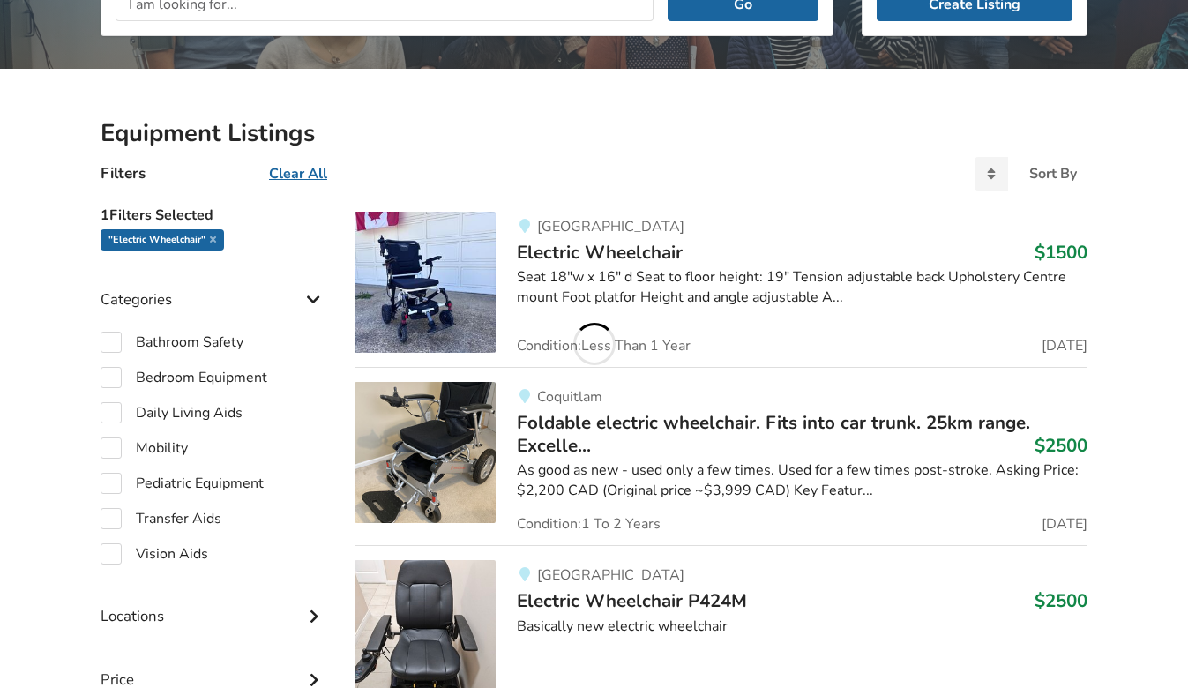
click at [633, 258] on span "Electric Wheelchair" at bounding box center [600, 252] width 166 height 25
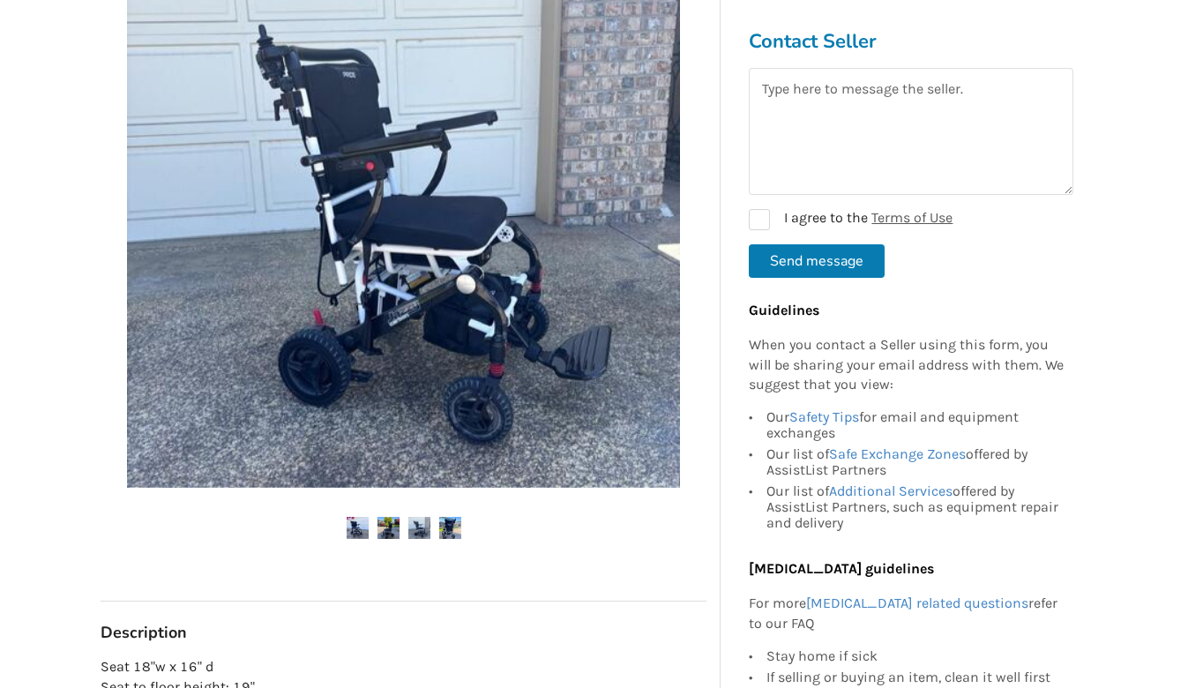
scroll to position [361, 0]
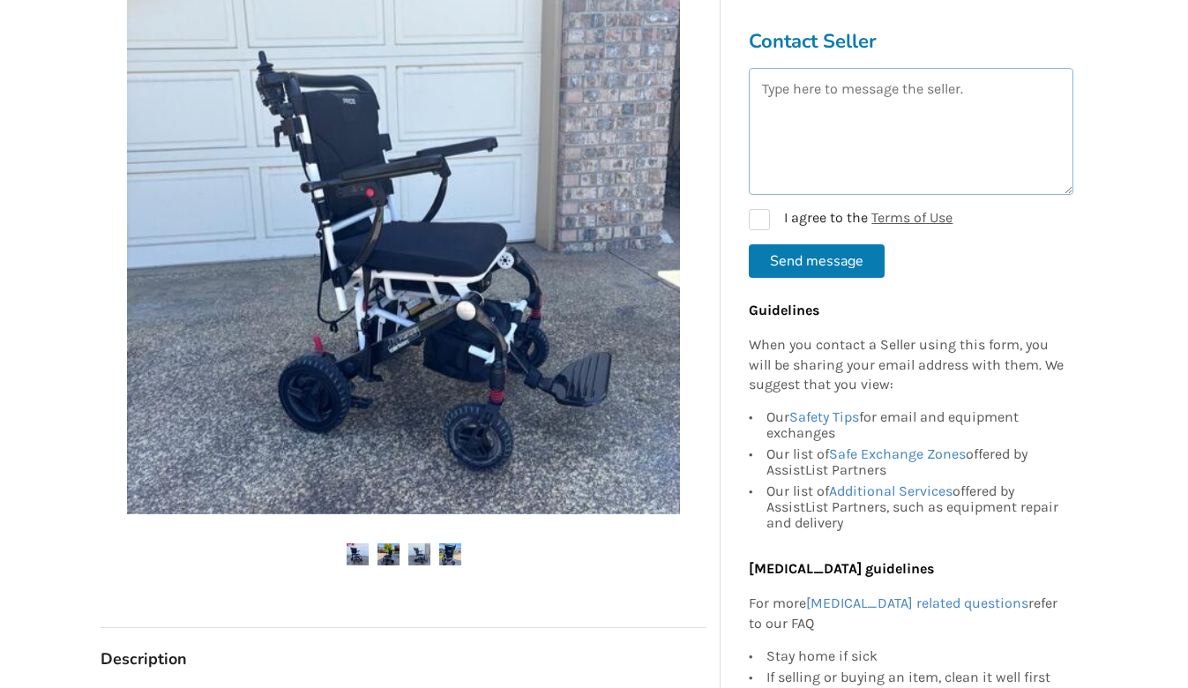
click at [795, 104] on textarea at bounding box center [911, 131] width 325 height 127
type textarea "Hi, is it possible for the user to control the chair, or only the attendant? Th…"
click at [768, 219] on label "I agree to the Terms of Use" at bounding box center [851, 219] width 204 height 21
checkbox input "true"
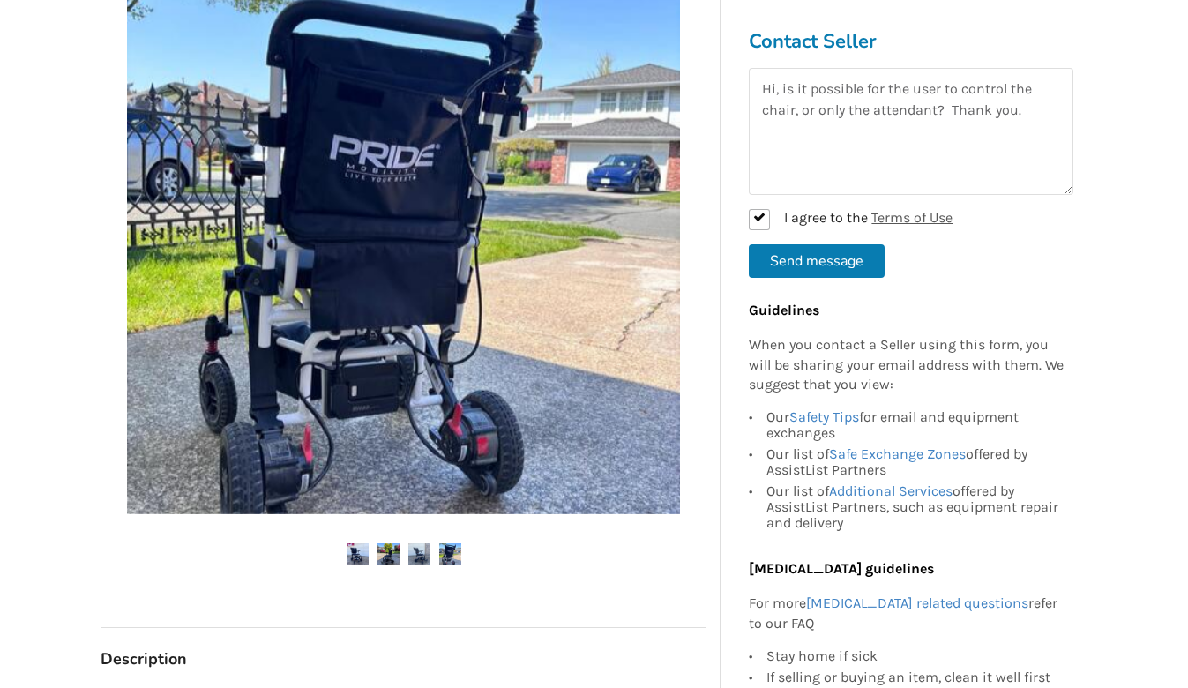
click at [829, 250] on button "Send message" at bounding box center [817, 261] width 136 height 34
checkbox input "false"
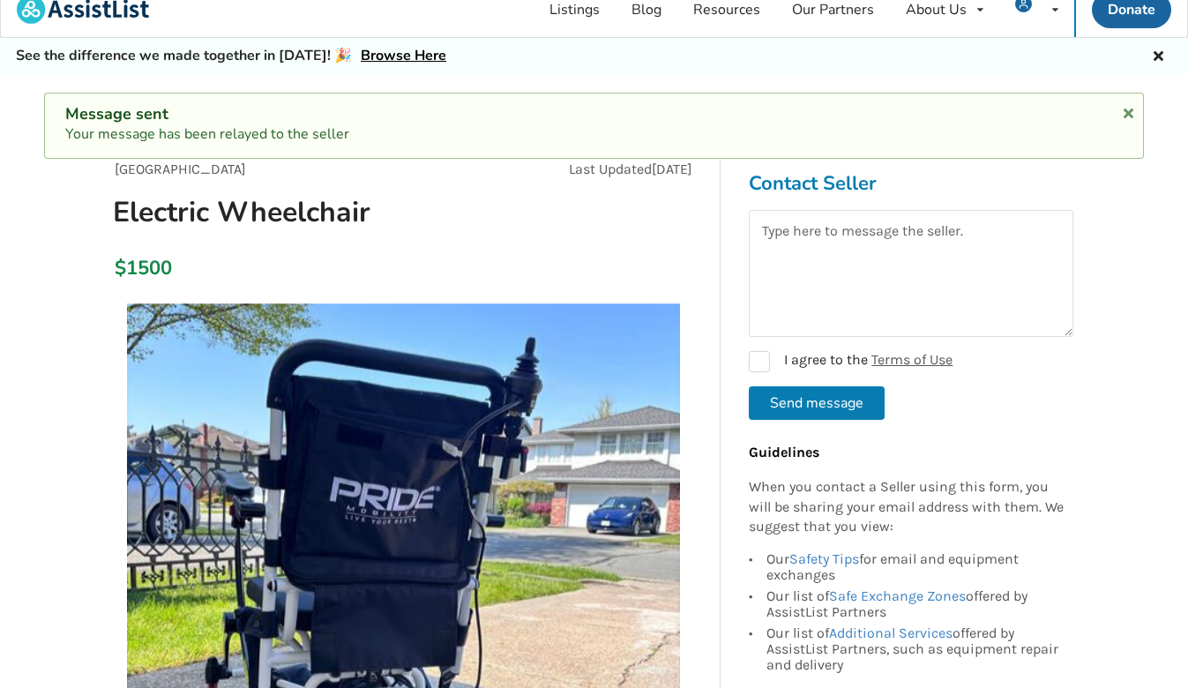
scroll to position [0, 0]
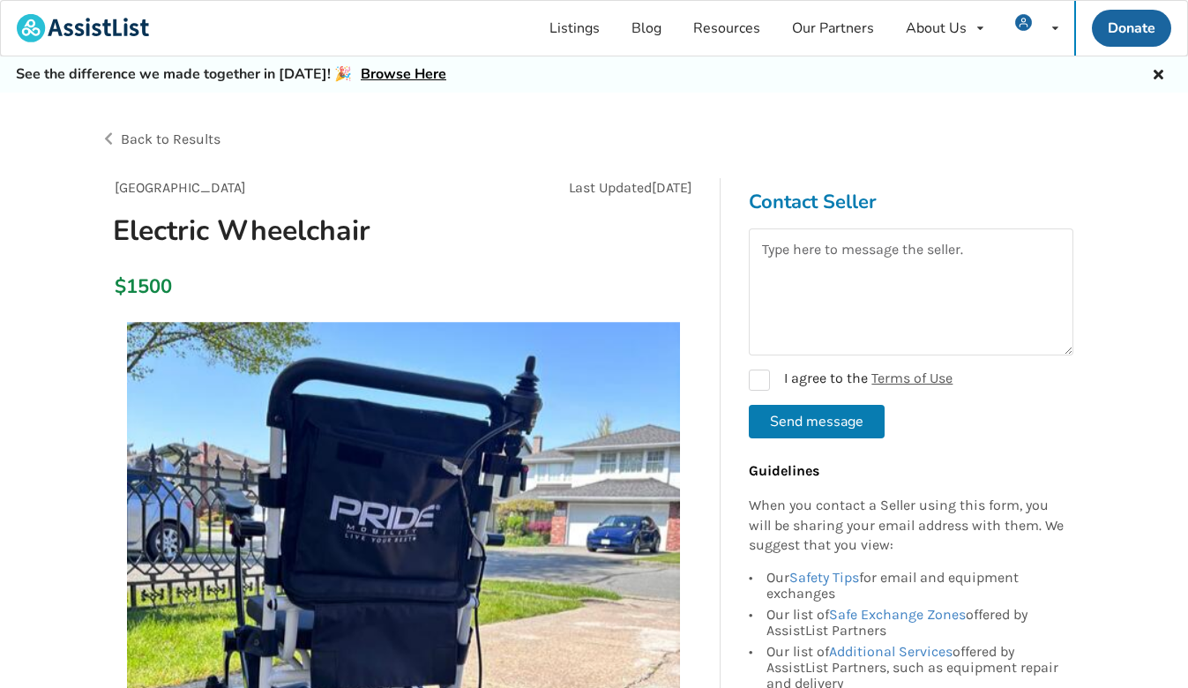
click at [112, 139] on div "Back to Results" at bounding box center [348, 139] width 494 height 49
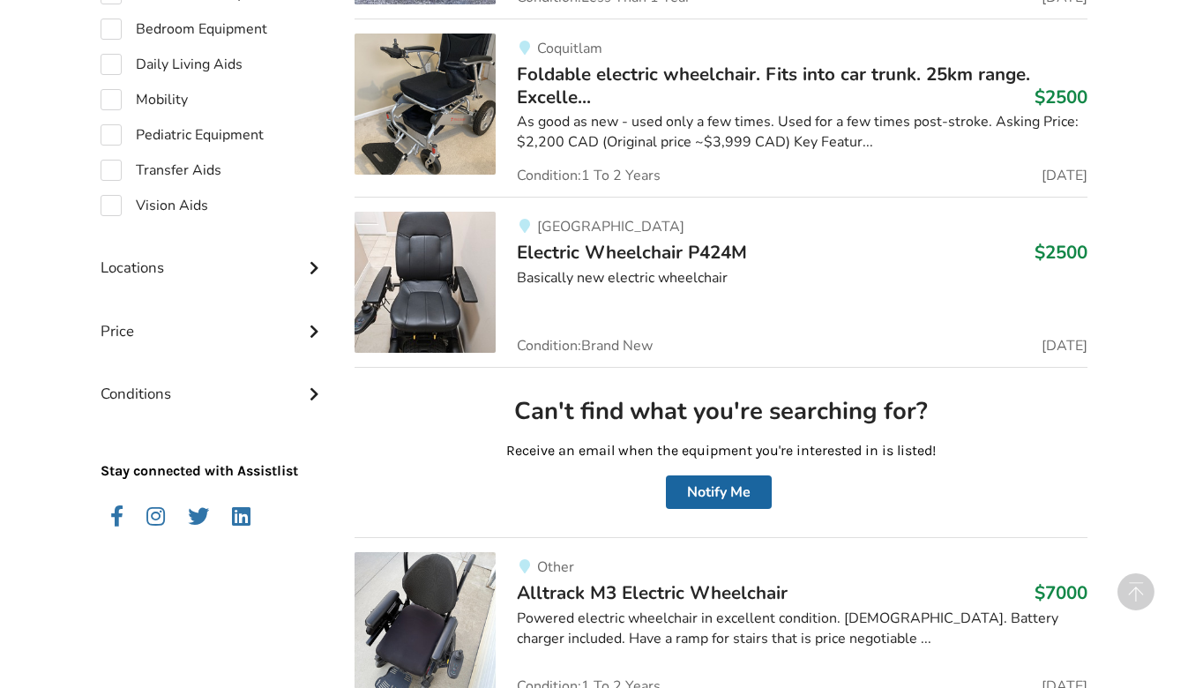
scroll to position [650, 0]
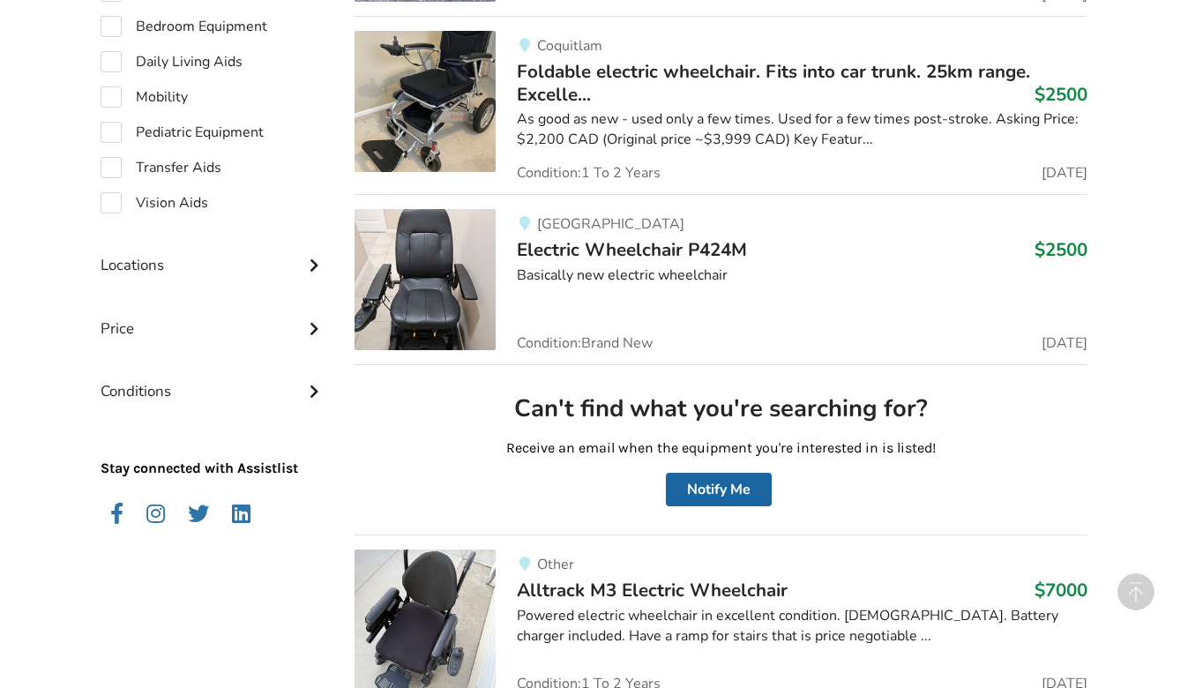
click at [430, 258] on img at bounding box center [425, 279] width 141 height 141
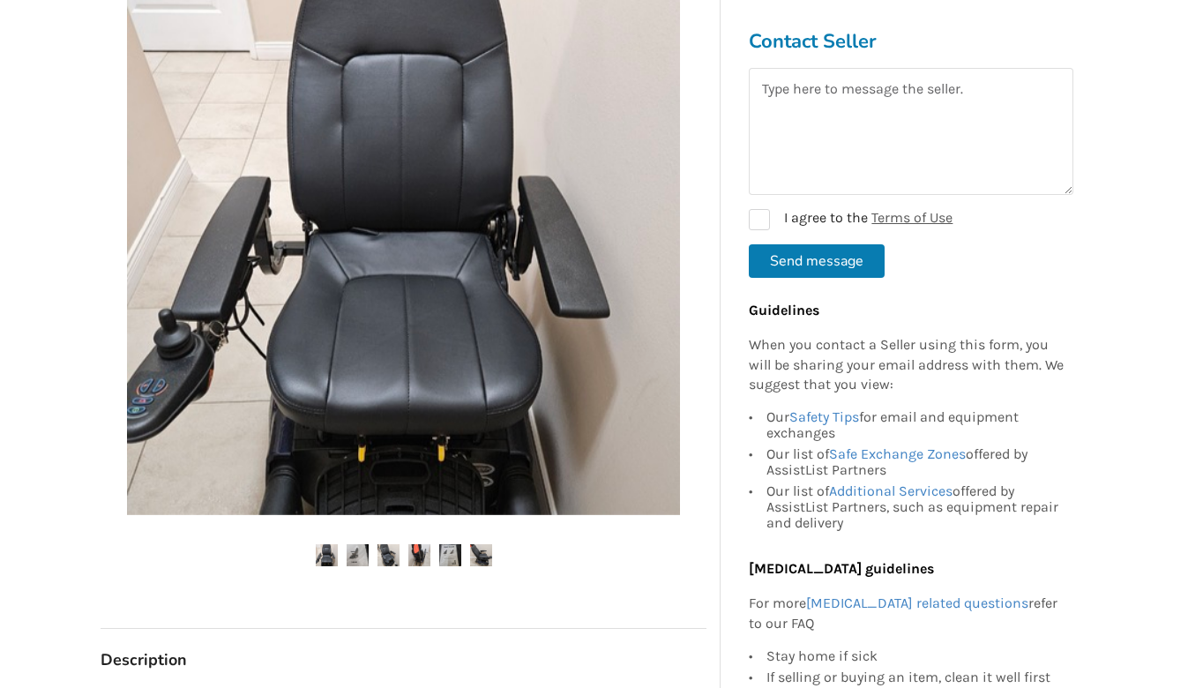
scroll to position [361, 0]
click at [359, 551] on img at bounding box center [358, 554] width 22 height 22
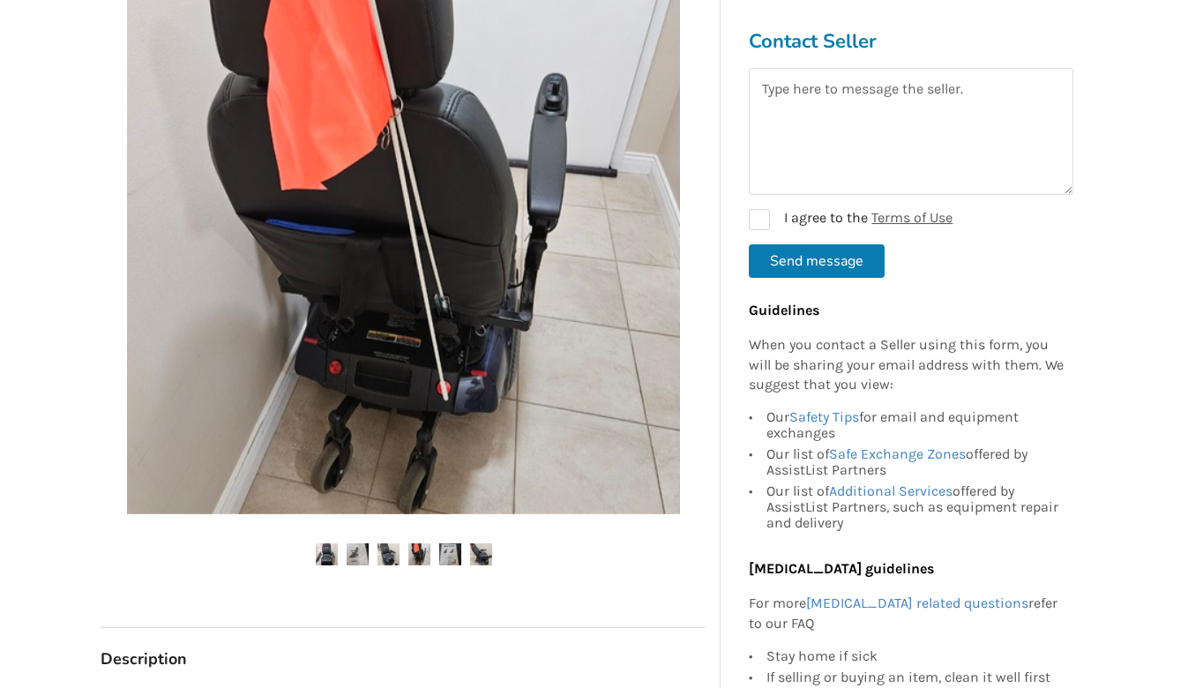
click at [352, 555] on img at bounding box center [358, 554] width 22 height 22
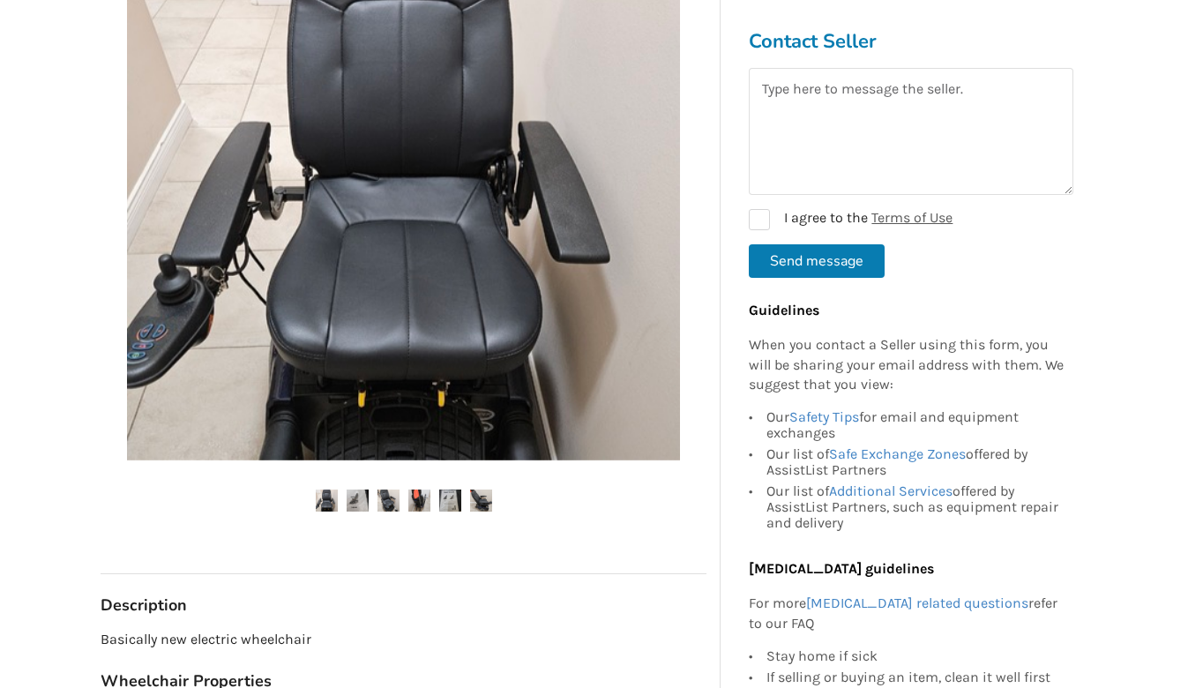
scroll to position [367, 0]
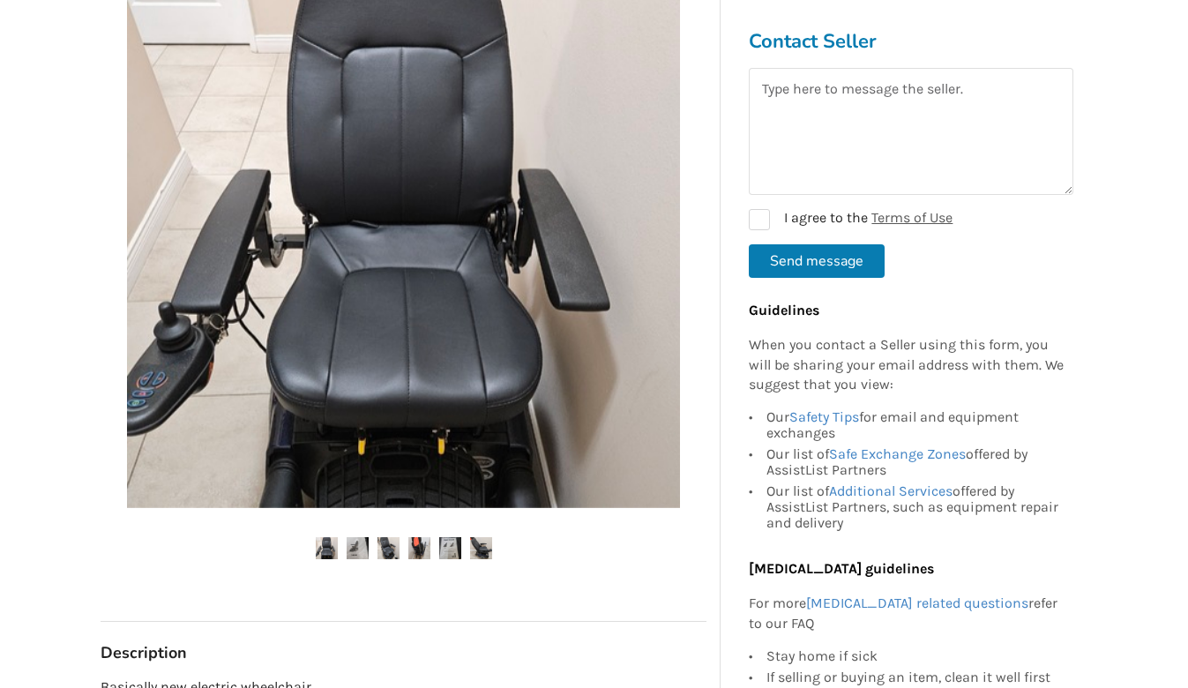
click at [355, 537] on img at bounding box center [358, 548] width 22 height 22
